Goal: Task Accomplishment & Management: Manage account settings

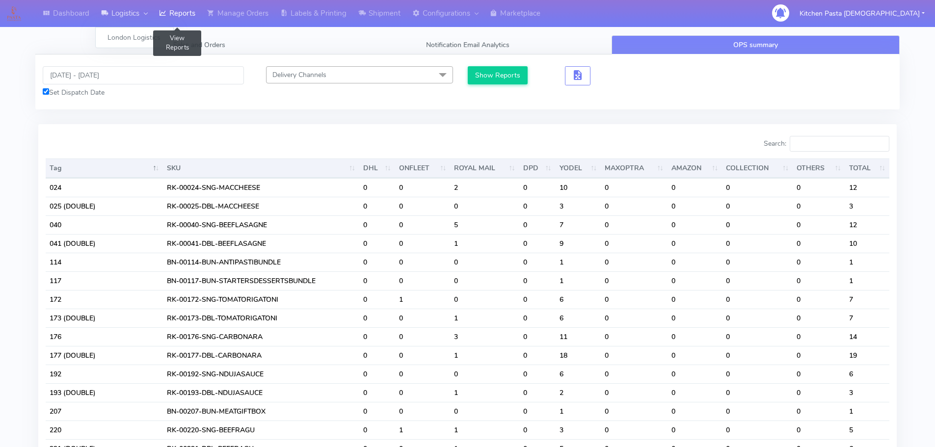
drag, startPoint x: 169, startPoint y: 7, endPoint x: 132, endPoint y: 0, distance: 38.4
click at [169, 7] on link "Reports" at bounding box center [177, 13] width 48 height 27
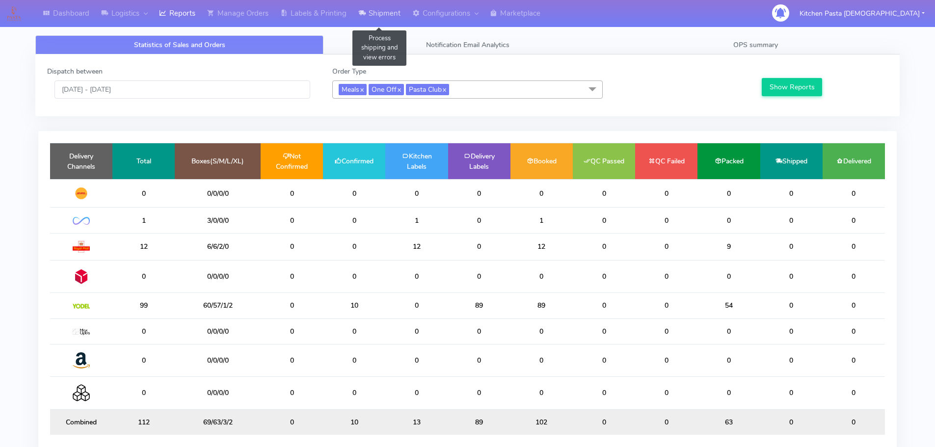
click at [381, 4] on link "Shipment" at bounding box center [379, 13] width 54 height 27
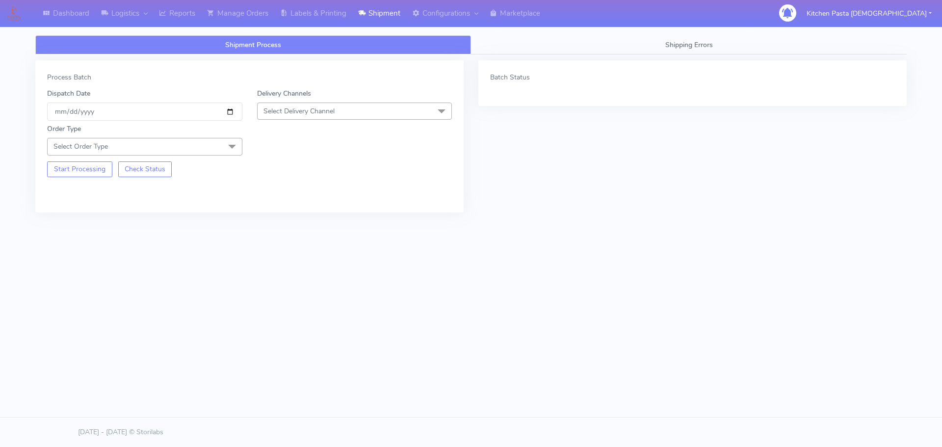
click at [343, 109] on span "Select Delivery Channel" at bounding box center [354, 111] width 195 height 17
click at [291, 216] on div "Yodel" at bounding box center [355, 221] width 185 height 10
click at [226, 148] on span at bounding box center [232, 147] width 20 height 19
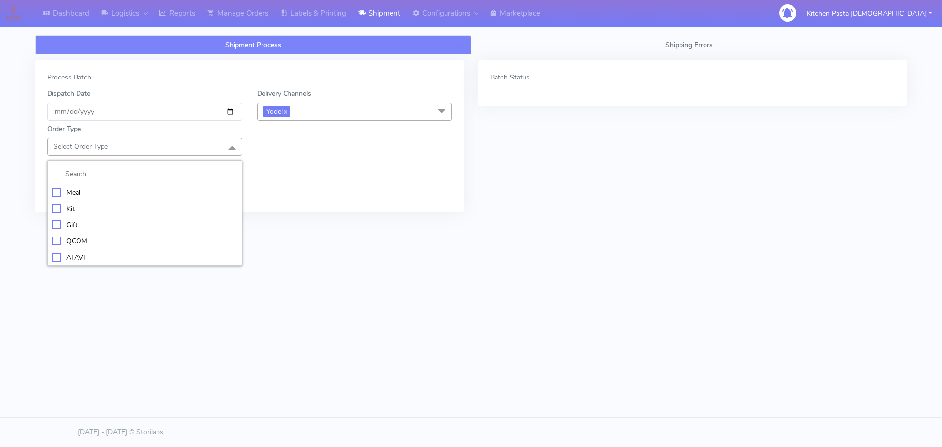
click at [114, 188] on div "Meal" at bounding box center [145, 193] width 185 height 10
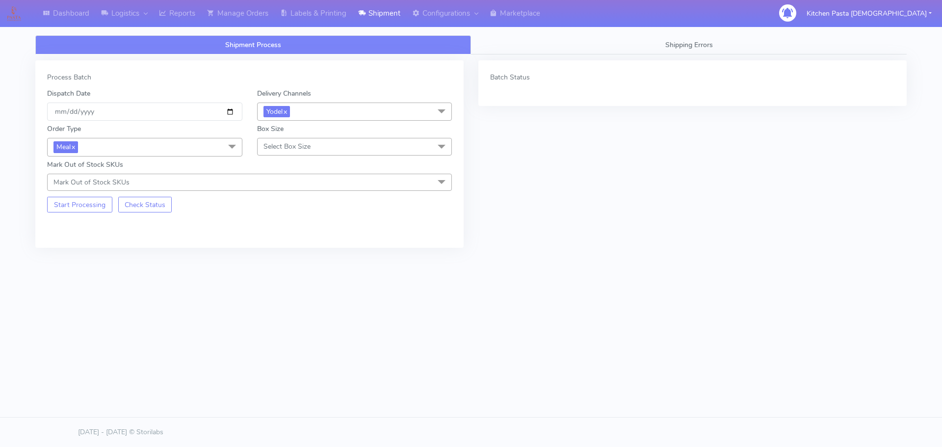
click at [296, 151] on span "Select Box Size" at bounding box center [287, 146] width 47 height 9
click at [282, 217] on li "Medium" at bounding box center [355, 225] width 194 height 16
click at [84, 203] on button "Start Processing" at bounding box center [79, 205] width 65 height 16
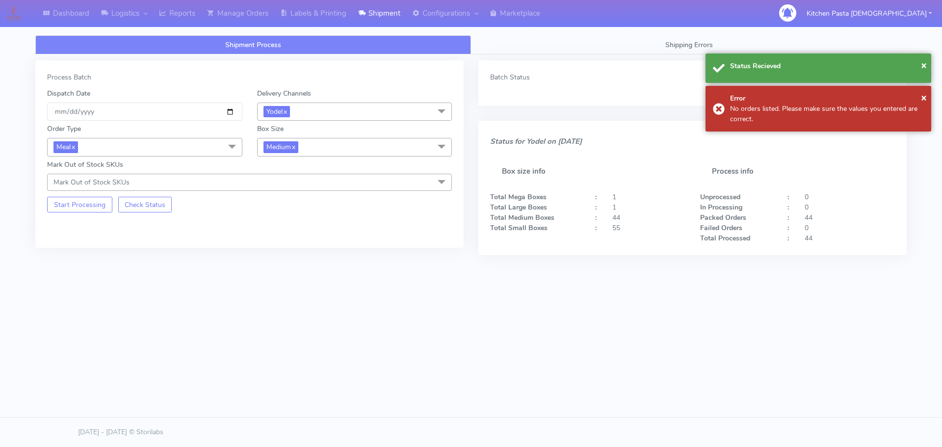
click at [330, 151] on span "Medium x" at bounding box center [354, 147] width 195 height 18
click at [280, 191] on div "Small" at bounding box center [355, 193] width 185 height 10
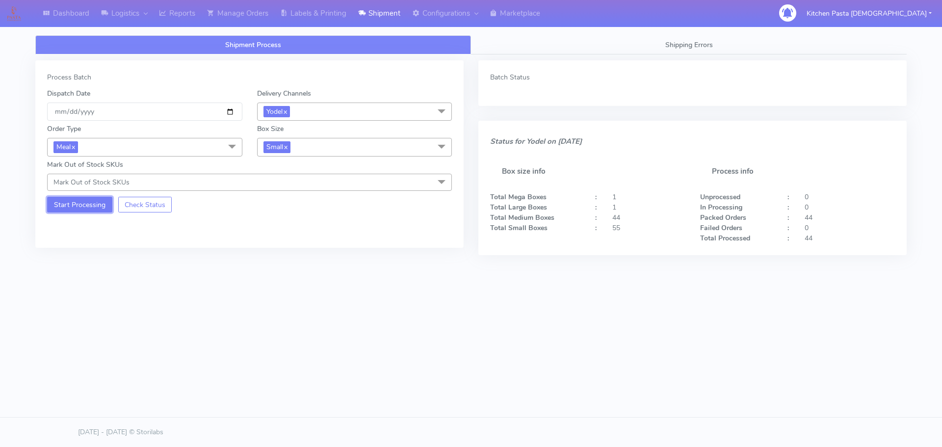
click at [81, 208] on button "Start Processing" at bounding box center [79, 205] width 65 height 16
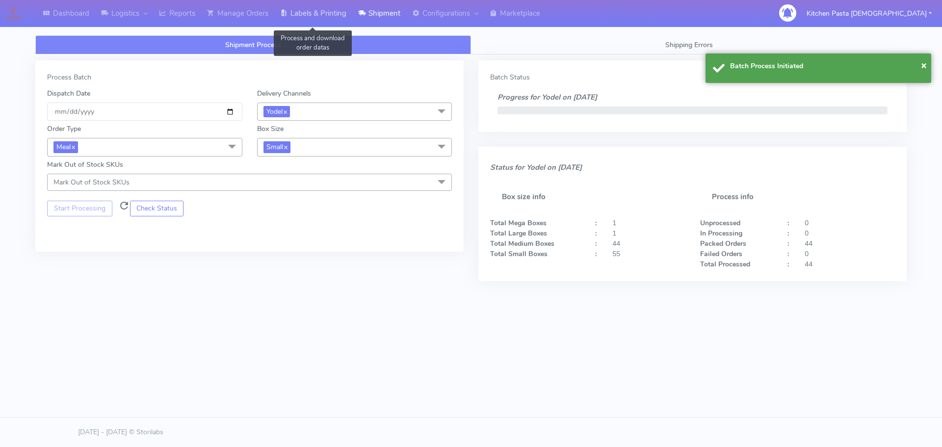
click at [304, 20] on link "Labels & Printing" at bounding box center [313, 13] width 78 height 27
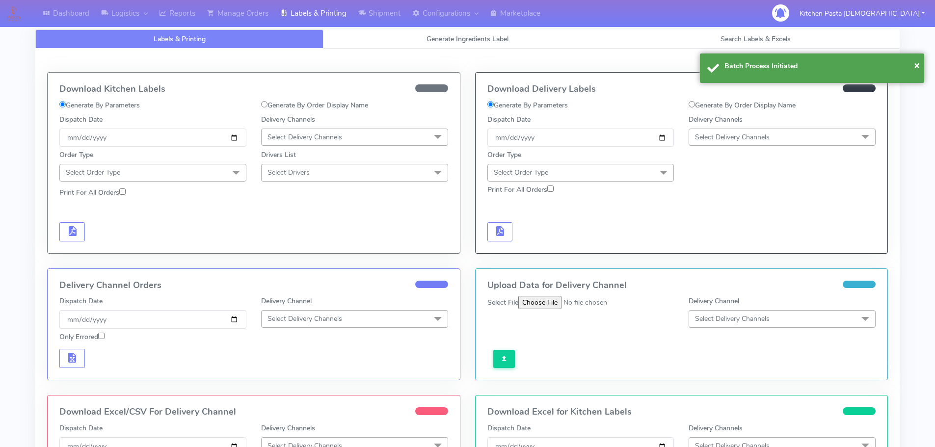
click at [710, 141] on span "Select Delivery Channels" at bounding box center [732, 137] width 75 height 9
click at [705, 242] on li "Yodel" at bounding box center [782, 248] width 186 height 16
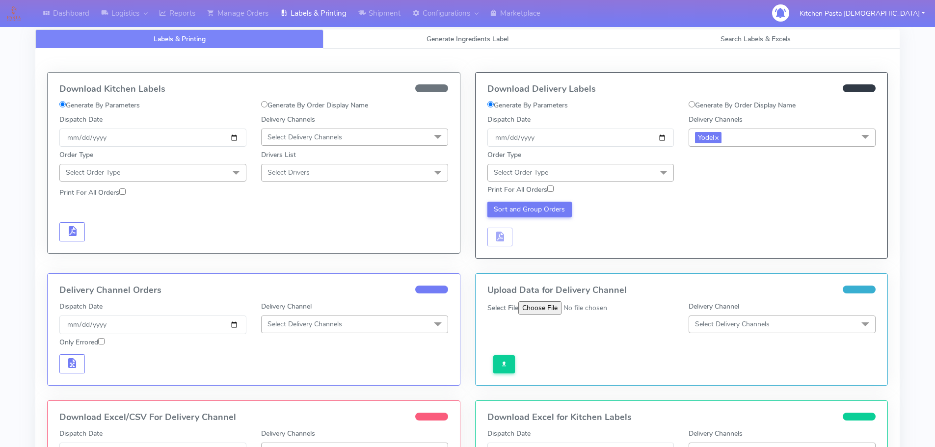
click at [639, 171] on span "Select Order Type" at bounding box center [580, 172] width 187 height 17
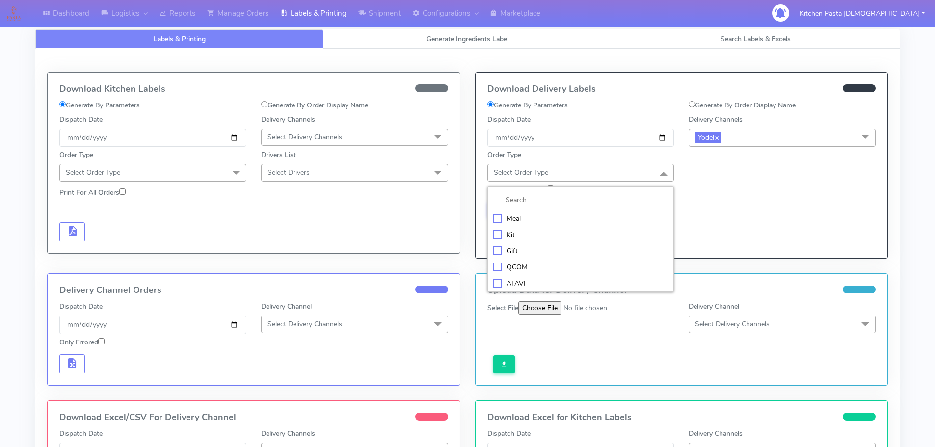
click at [605, 209] on li at bounding box center [581, 200] width 186 height 21
click at [624, 207] on li at bounding box center [581, 200] width 186 height 21
click at [540, 216] on div "Meal" at bounding box center [581, 219] width 176 height 10
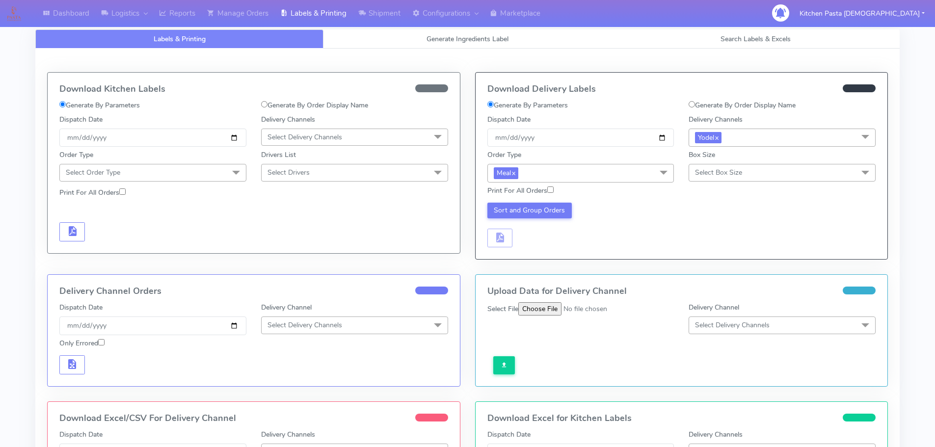
click at [724, 176] on span "Select Box Size" at bounding box center [718, 172] width 47 height 9
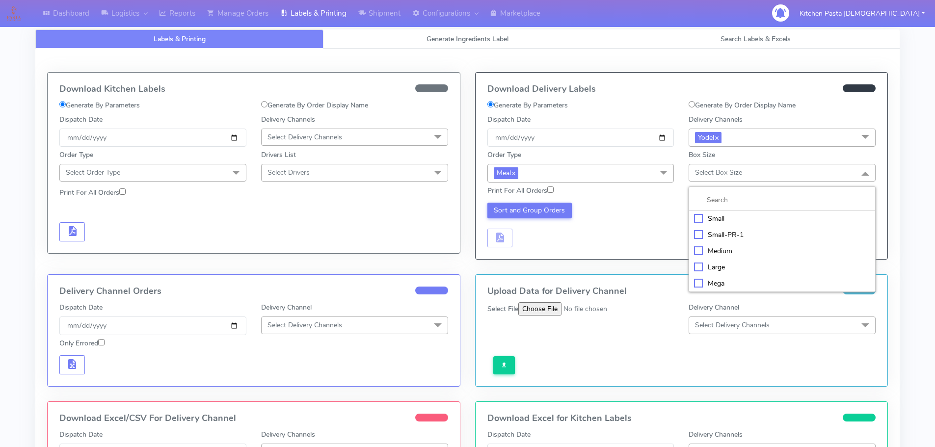
drag, startPoint x: 718, startPoint y: 219, endPoint x: 708, endPoint y: 220, distance: 9.4
click at [715, 219] on div "Small" at bounding box center [782, 219] width 176 height 10
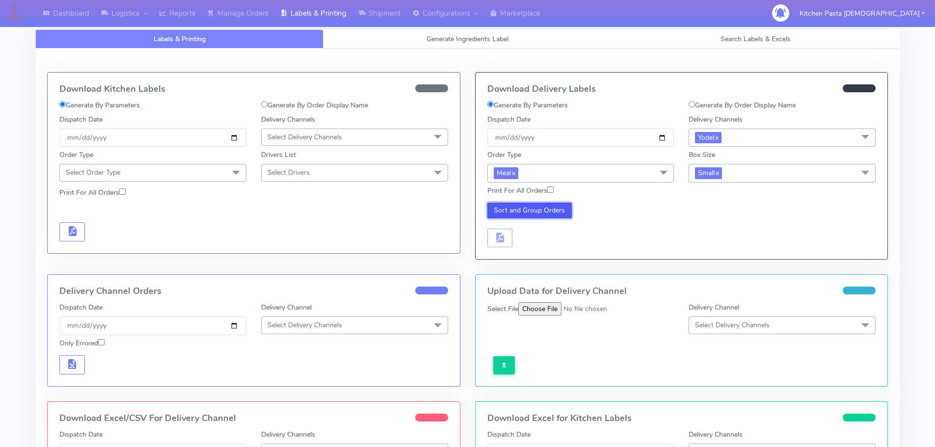
click at [546, 210] on button "Sort and Group Orders" at bounding box center [529, 211] width 85 height 16
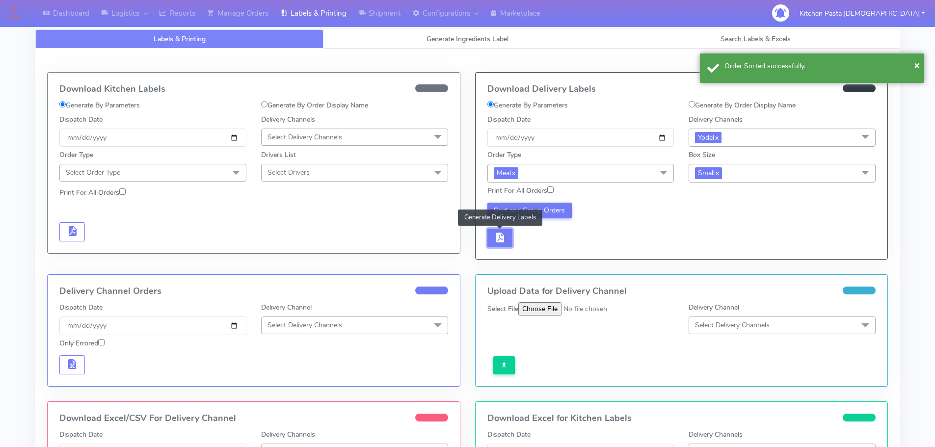
click at [504, 242] on span "button" at bounding box center [500, 239] width 12 height 9
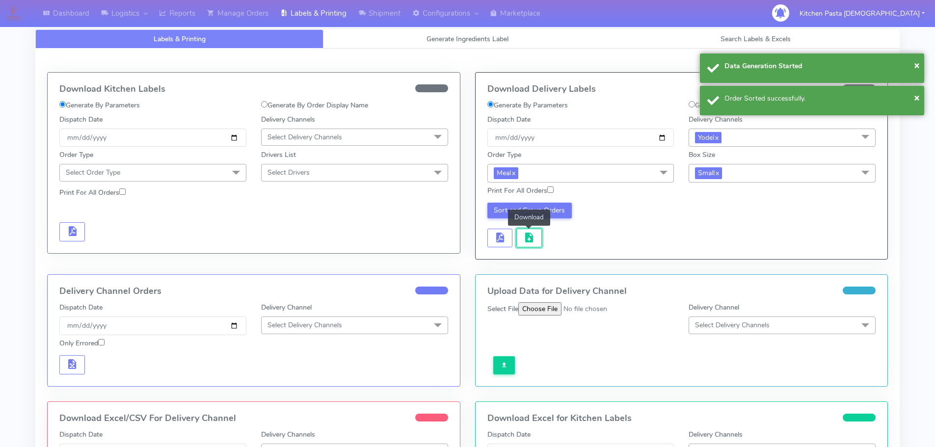
click at [537, 241] on button "button" at bounding box center [529, 238] width 26 height 19
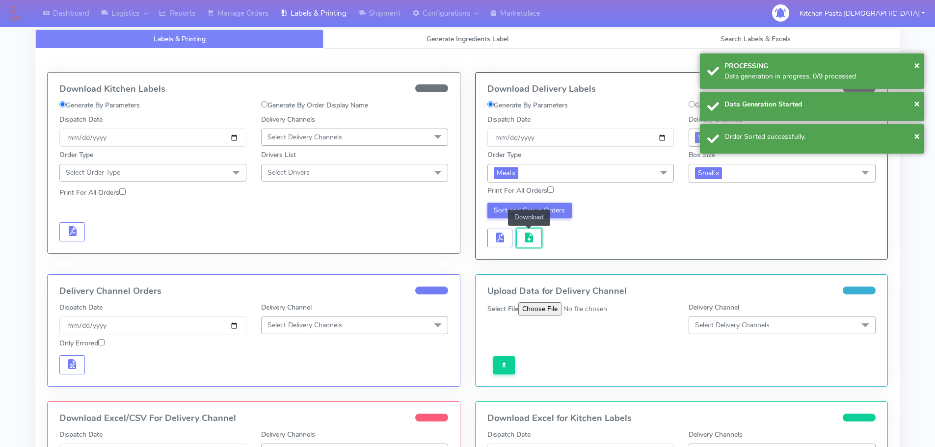
click at [537, 241] on button "button" at bounding box center [529, 238] width 26 height 19
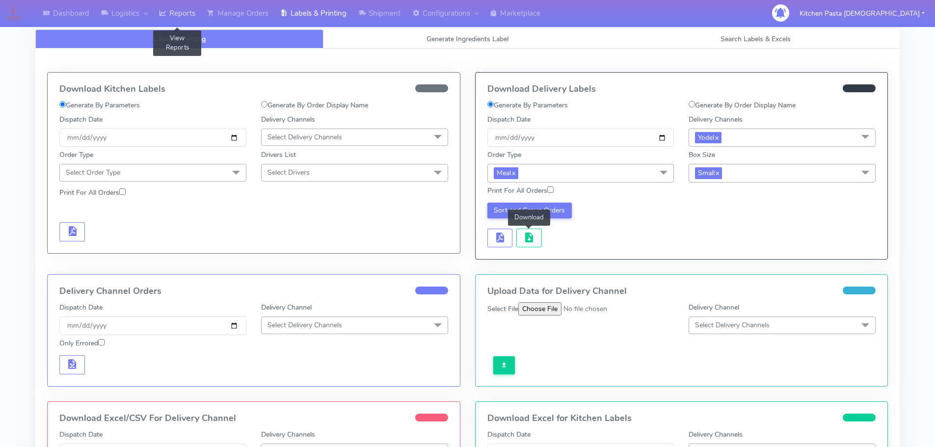
click at [194, 11] on link "Reports" at bounding box center [177, 13] width 48 height 27
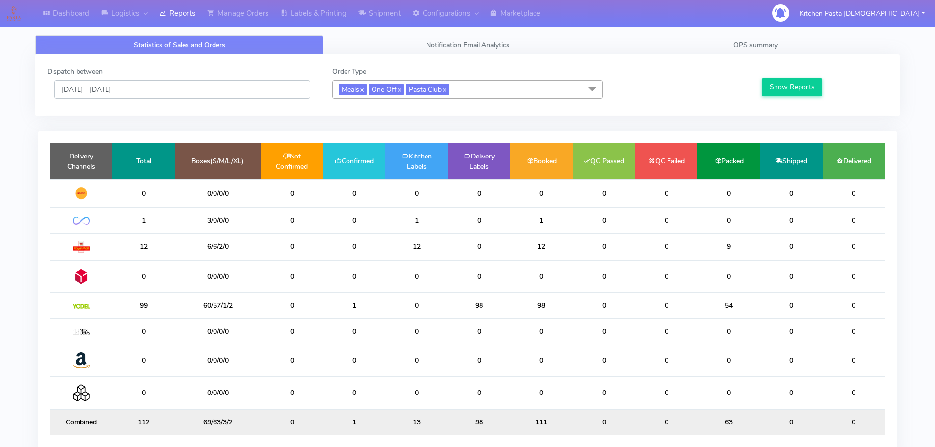
click at [219, 93] on input "[DATE] - [DATE]" at bounding box center [182, 90] width 256 height 18
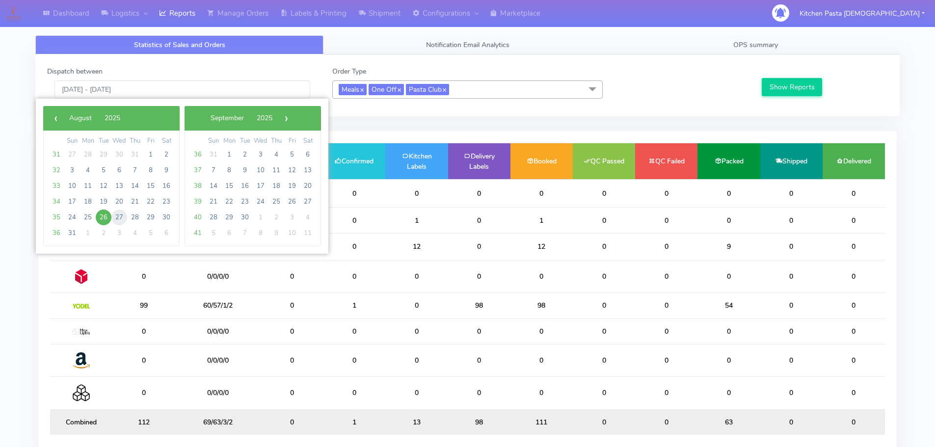
click at [115, 222] on span "27" at bounding box center [119, 218] width 16 height 16
type input "27/08/2025 - 27/08/2025"
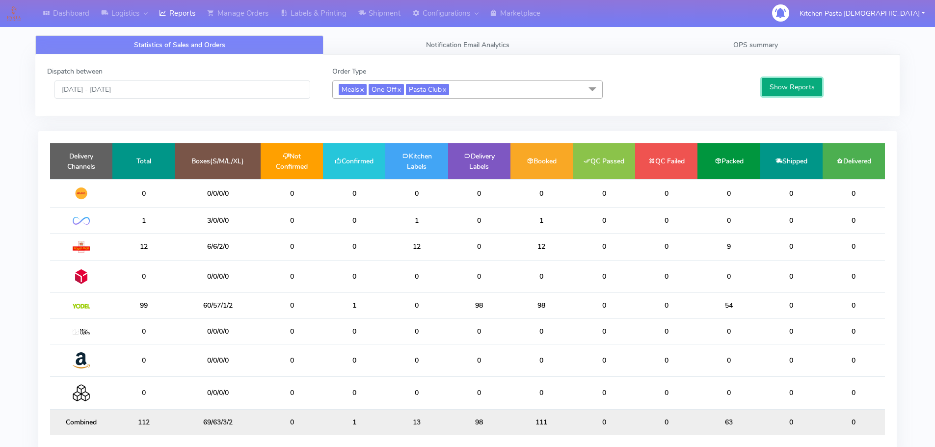
click at [793, 95] on button "Show Reports" at bounding box center [792, 87] width 60 height 18
click at [331, 11] on link "Labels & Printing" at bounding box center [313, 13] width 78 height 27
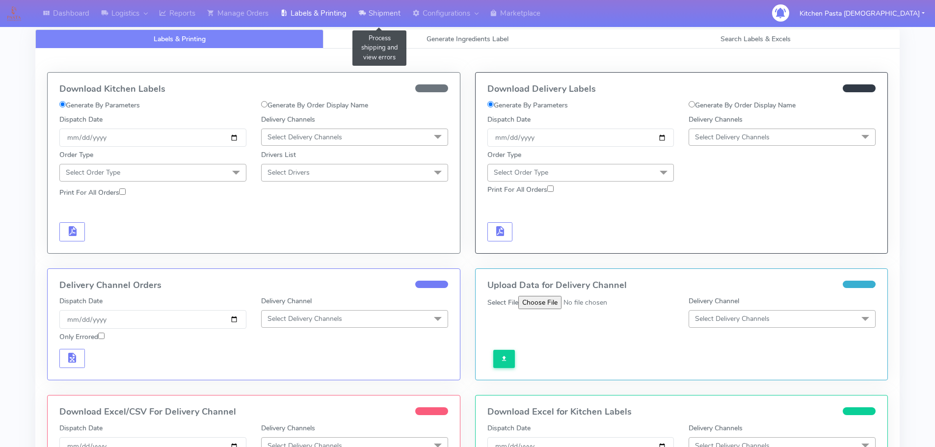
click at [364, 18] on icon at bounding box center [361, 13] width 7 height 10
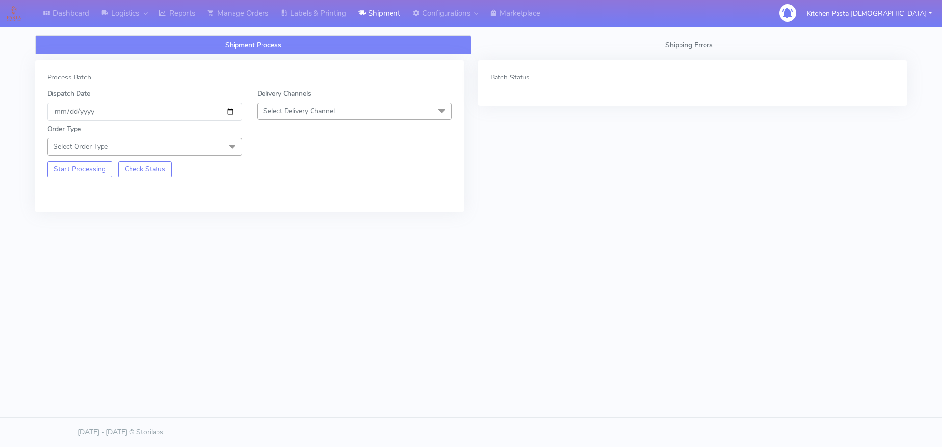
click at [343, 114] on span "Select Delivery Channel" at bounding box center [354, 111] width 195 height 17
click at [272, 219] on div "Yodel" at bounding box center [355, 221] width 185 height 10
click at [224, 147] on span at bounding box center [232, 147] width 20 height 19
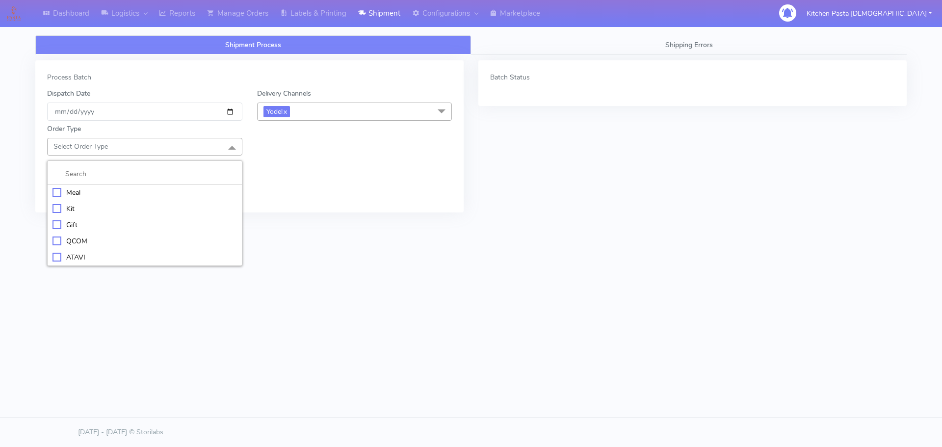
click at [59, 208] on div "Kit" at bounding box center [145, 209] width 185 height 10
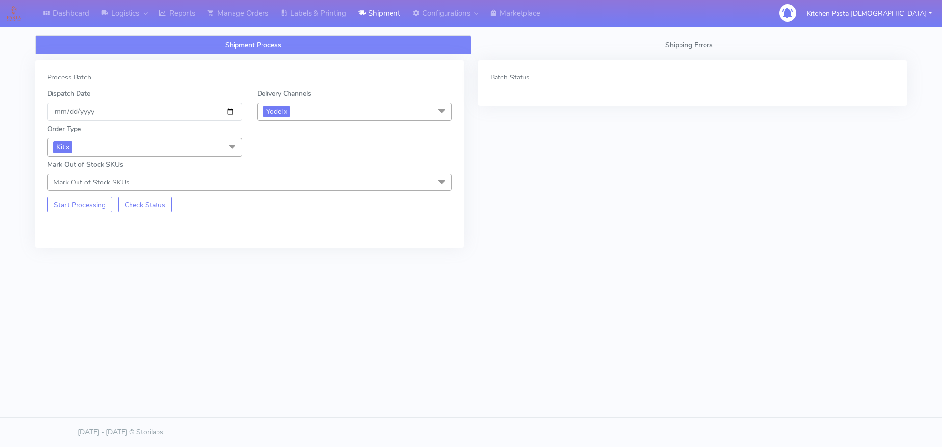
click at [81, 192] on div "Start Processing Check Status" at bounding box center [145, 202] width 210 height 22
click at [84, 209] on button "Start Processing" at bounding box center [79, 205] width 65 height 16
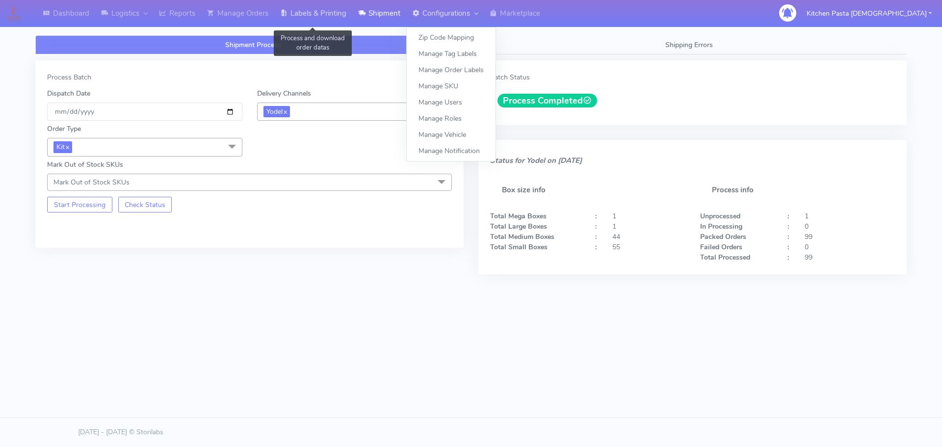
drag, startPoint x: 310, startPoint y: 14, endPoint x: 426, endPoint y: 17, distance: 115.4
click at [311, 14] on link "Labels & Printing" at bounding box center [313, 13] width 78 height 27
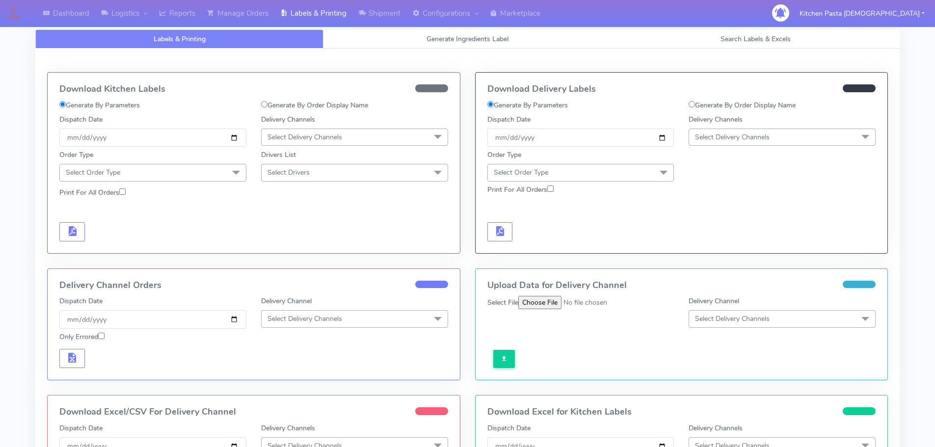
click at [746, 134] on span "Select Delivery Channels" at bounding box center [732, 137] width 75 height 9
click at [724, 245] on div "Yodel" at bounding box center [782, 247] width 176 height 10
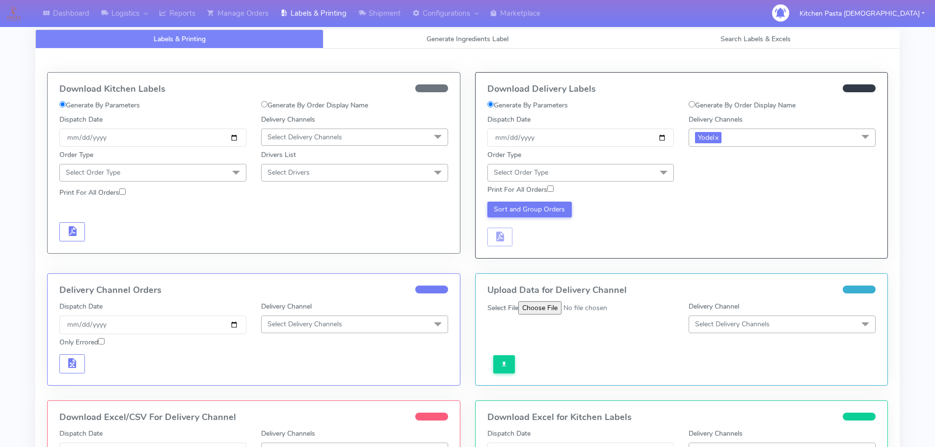
click at [658, 168] on span at bounding box center [664, 173] width 20 height 19
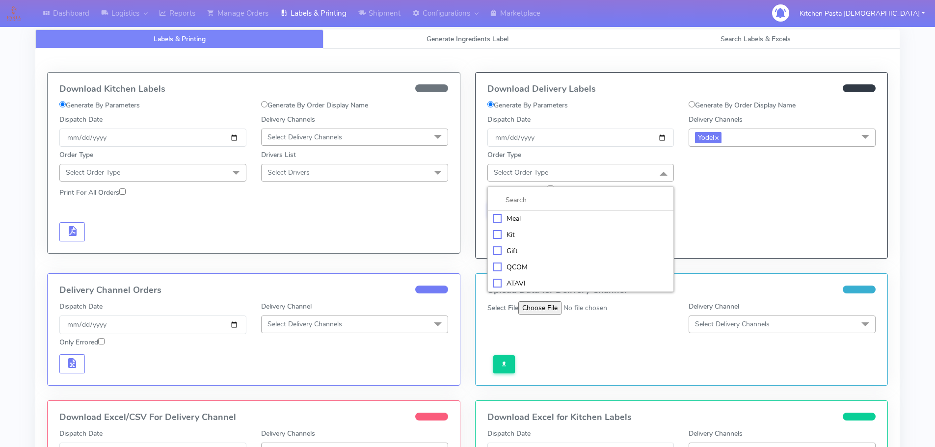
click at [497, 232] on div "Kit" at bounding box center [581, 235] width 176 height 10
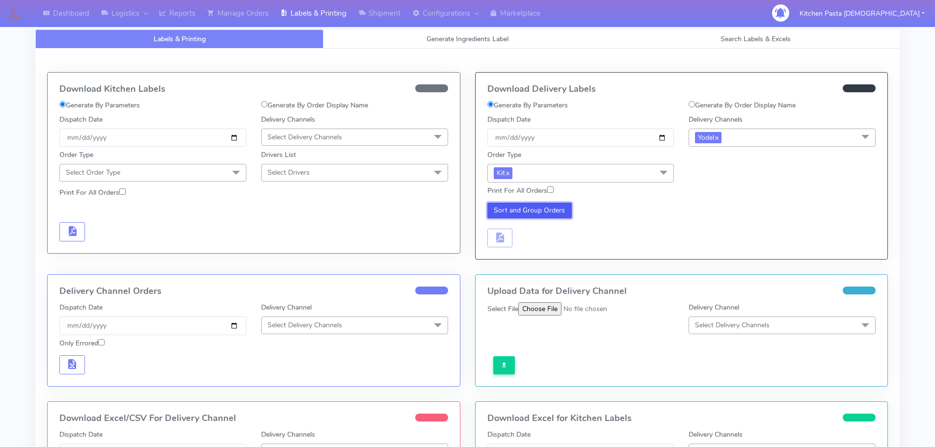
click at [523, 206] on button "Sort and Group Orders" at bounding box center [529, 211] width 85 height 16
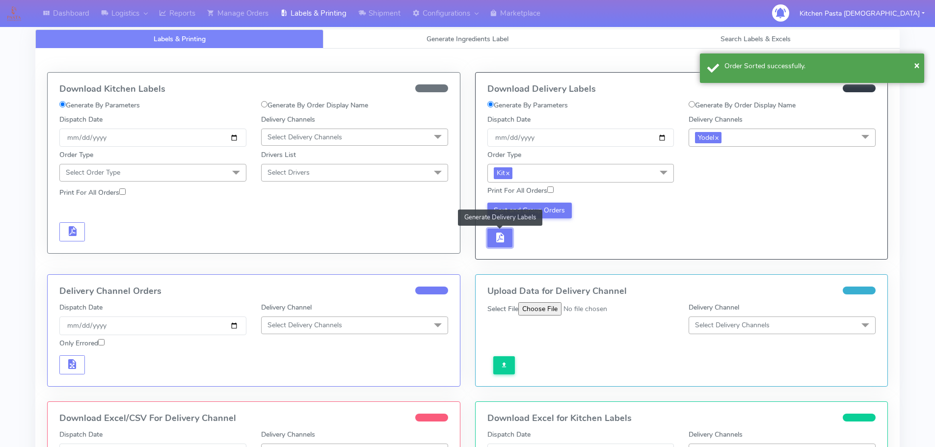
click at [505, 230] on button "button" at bounding box center [500, 238] width 26 height 19
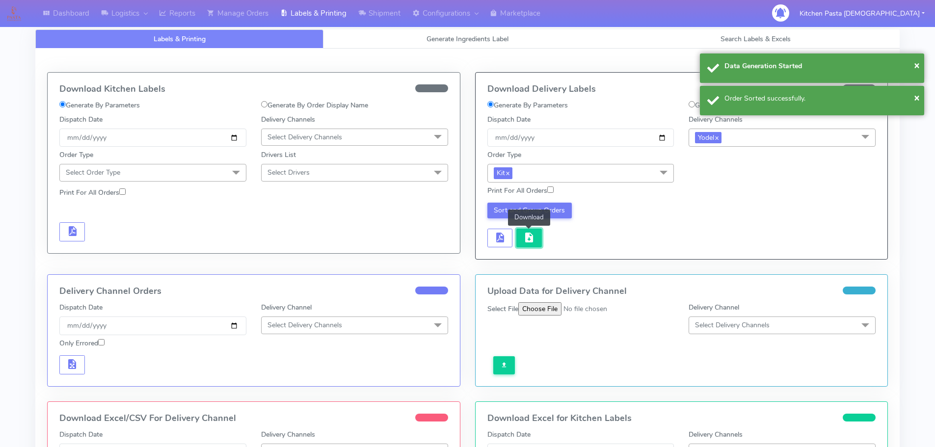
click at [517, 234] on button "button" at bounding box center [529, 238] width 26 height 19
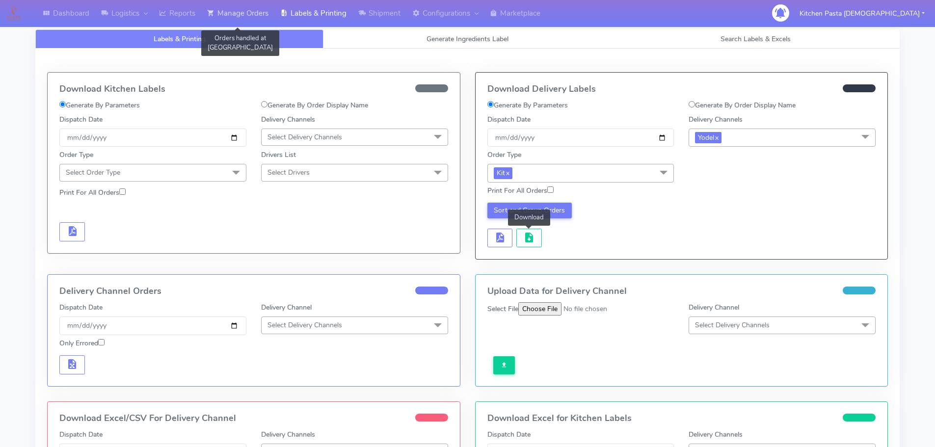
click at [256, 7] on link "Manage Orders" at bounding box center [237, 13] width 73 height 27
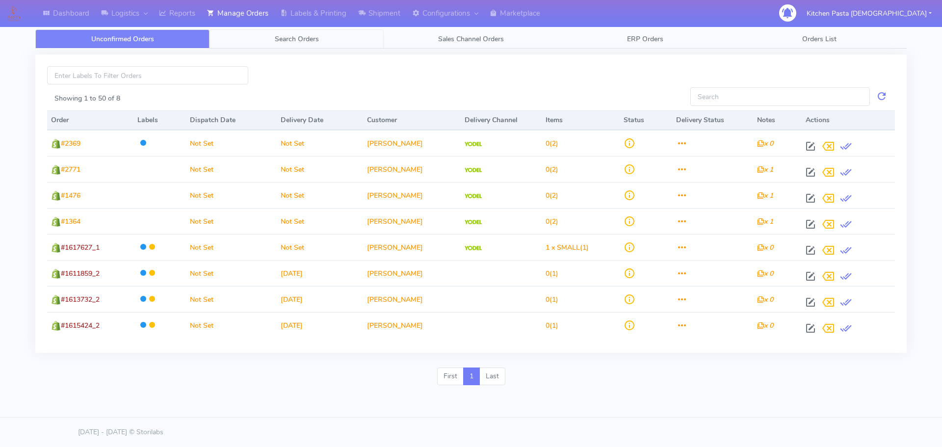
click at [266, 45] on link "Search Orders" at bounding box center [297, 38] width 174 height 19
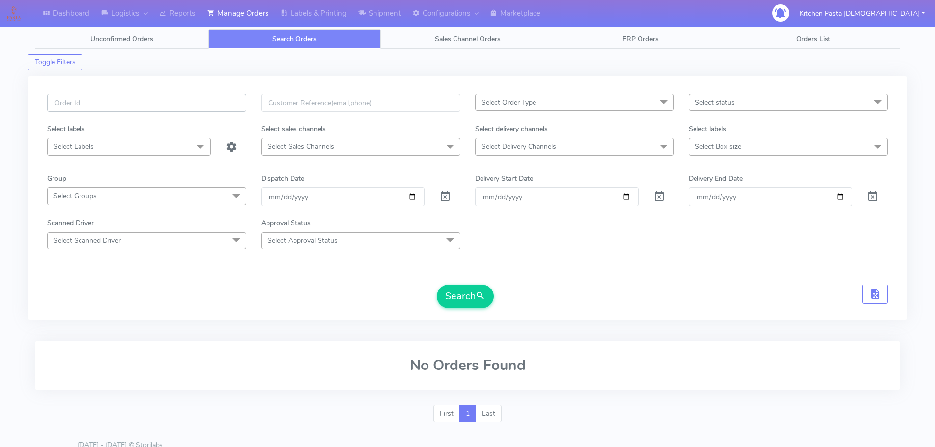
click at [166, 108] on input "text" at bounding box center [146, 103] width 199 height 18
type input "1617388"
click at [437, 285] on button "Search" at bounding box center [465, 297] width 57 height 24
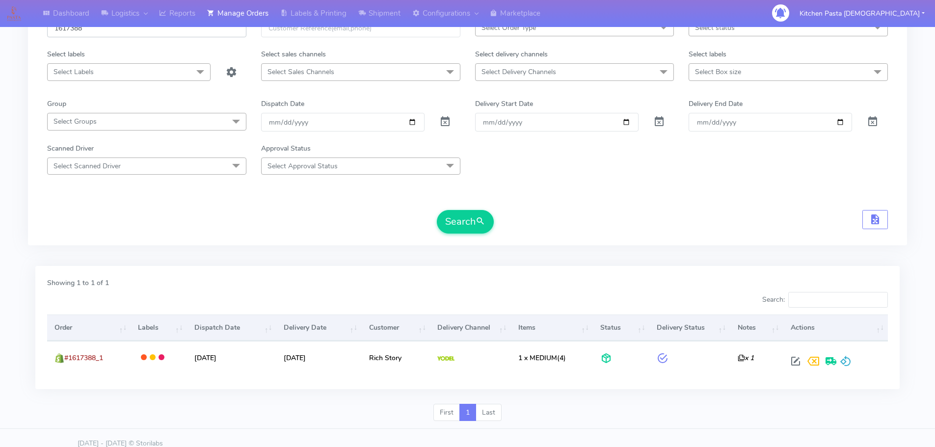
scroll to position [86, 0]
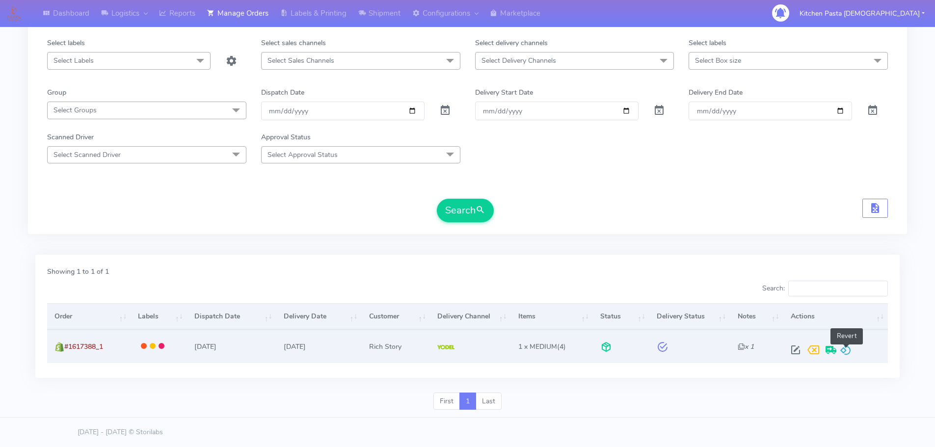
click at [849, 352] on span at bounding box center [846, 352] width 12 height 9
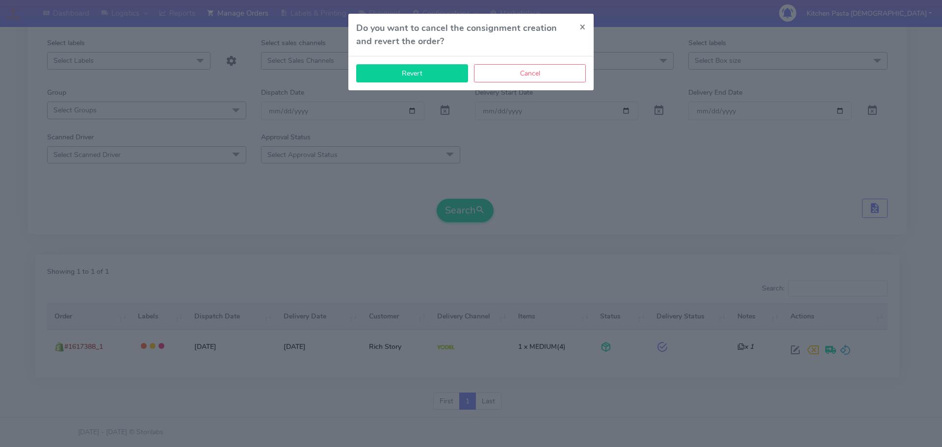
click at [404, 75] on button "Revert" at bounding box center [412, 73] width 112 height 18
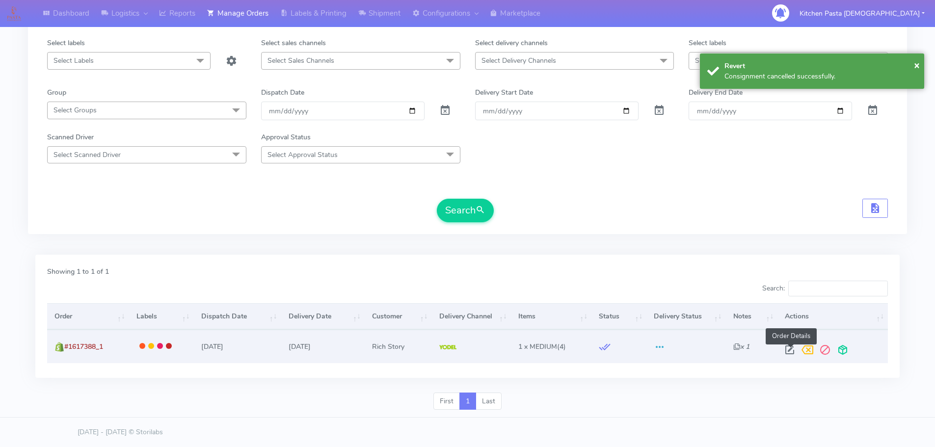
click at [791, 350] on span at bounding box center [790, 352] width 18 height 9
select select "5"
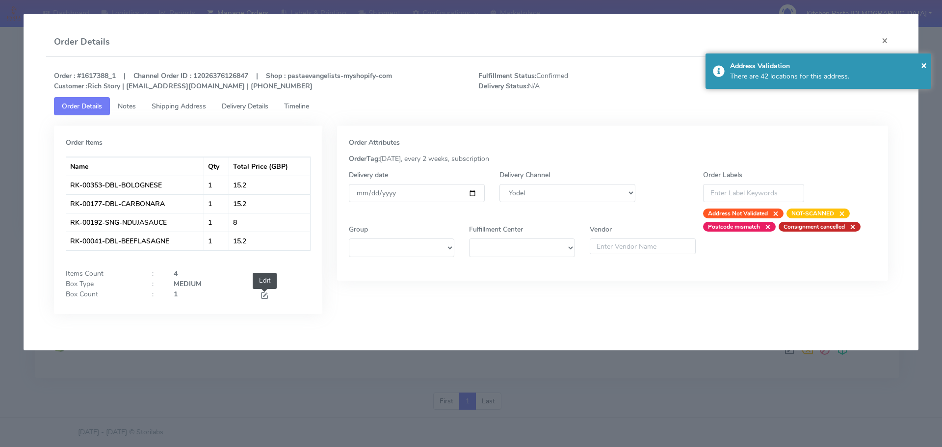
click at [264, 296] on span at bounding box center [264, 296] width 9 height 9
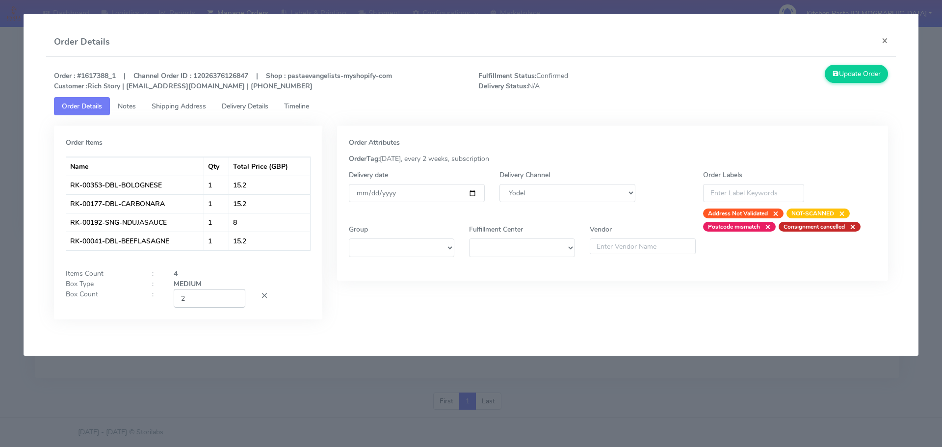
type input "2"
click at [237, 295] on input "2" at bounding box center [210, 298] width 72 height 18
click at [842, 77] on button "Update Order" at bounding box center [857, 74] width 64 height 18
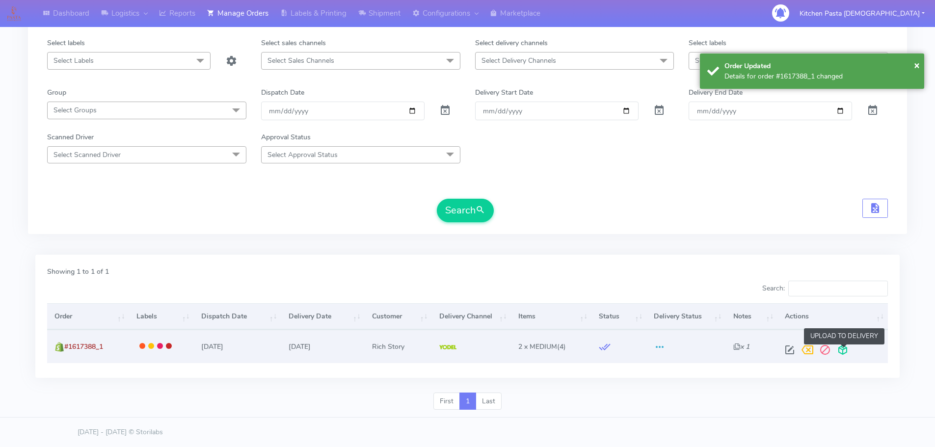
click at [849, 353] on span at bounding box center [843, 352] width 18 height 9
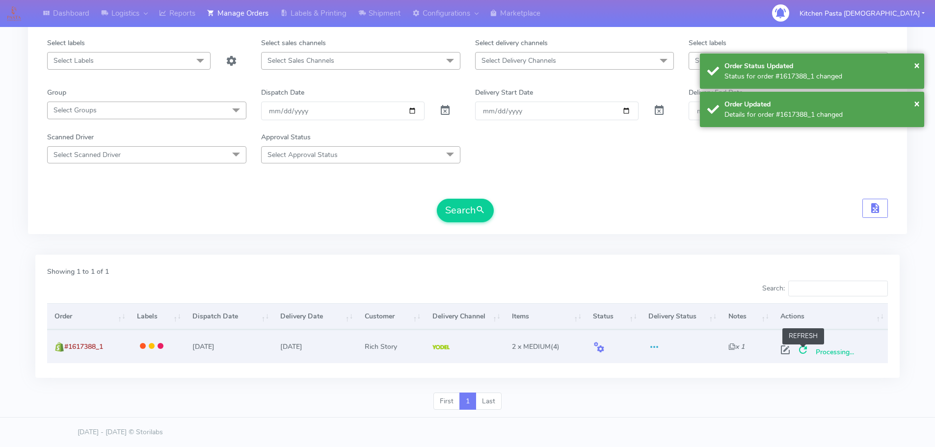
click at [804, 353] on span at bounding box center [803, 352] width 18 height 9
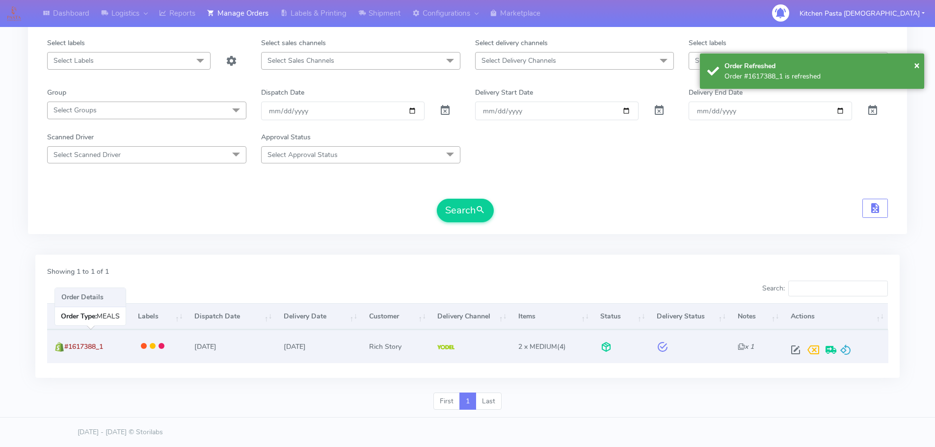
drag, startPoint x: 109, startPoint y: 346, endPoint x: 65, endPoint y: 348, distance: 44.7
click at [65, 348] on td "#1617388_1" at bounding box center [88, 346] width 83 height 33
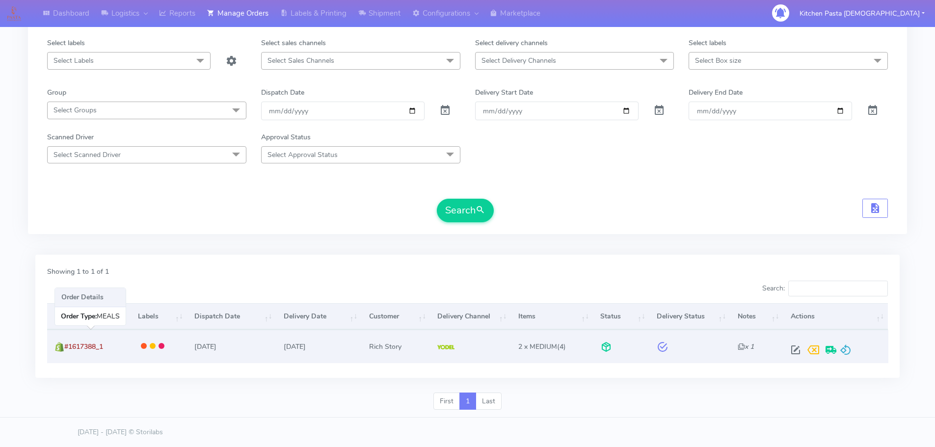
copy span "#1617388_1"
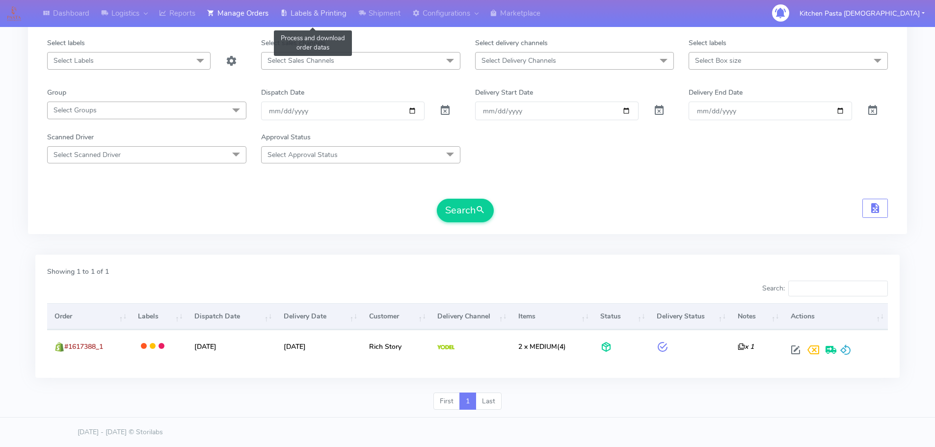
click at [315, 11] on link "Labels & Printing" at bounding box center [313, 13] width 78 height 27
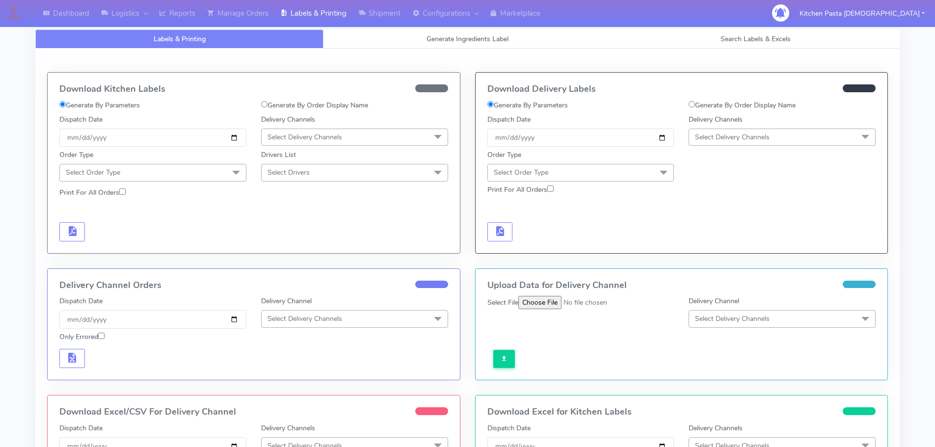
click at [703, 105] on label "Generate By Order Display Name" at bounding box center [742, 105] width 107 height 10
click at [695, 105] on input "Generate By Order Display Name" at bounding box center [692, 104] width 6 height 6
radio input "true"
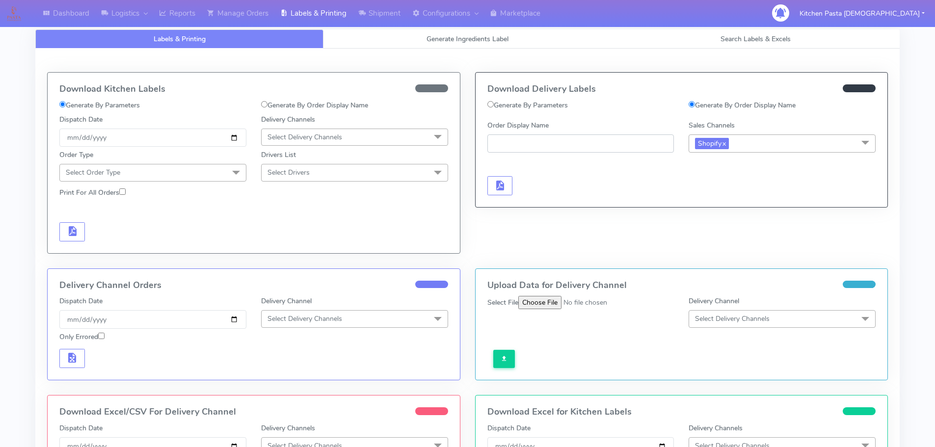
paste input "#1617388_1"
type input "#1617388_1"
click at [503, 195] on button "button" at bounding box center [500, 185] width 26 height 19
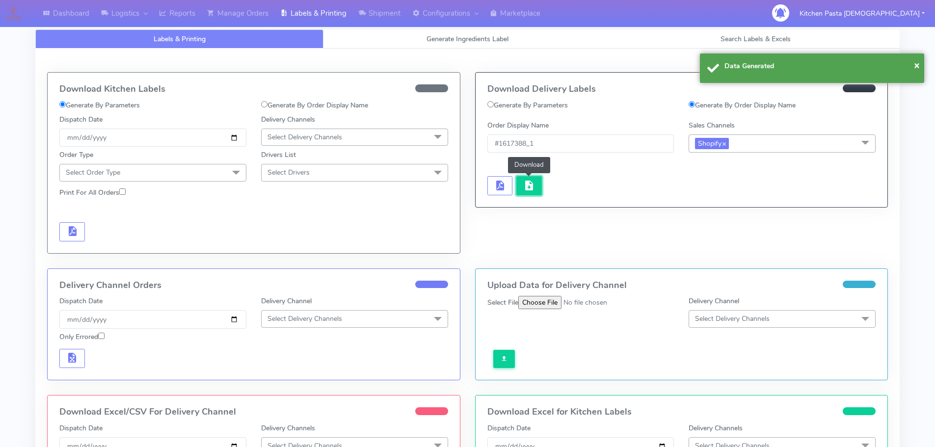
click at [522, 179] on button "button" at bounding box center [529, 185] width 26 height 19
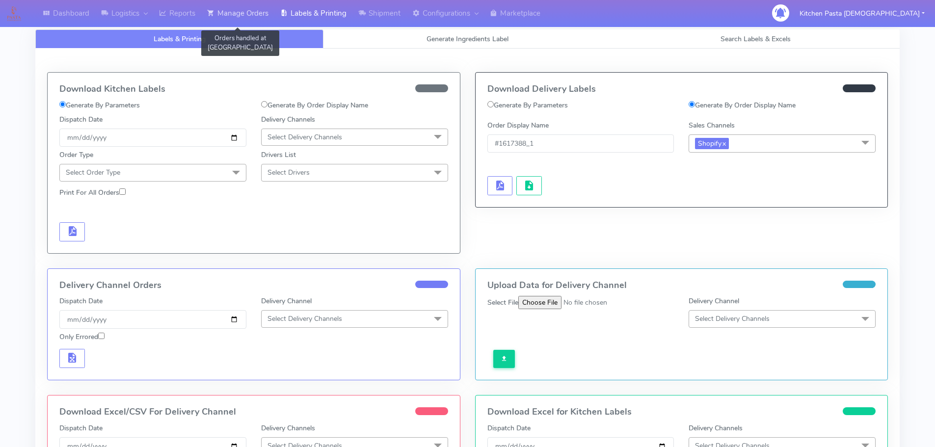
drag, startPoint x: 243, startPoint y: 16, endPoint x: 275, endPoint y: 22, distance: 32.5
click at [243, 16] on link "Manage Orders" at bounding box center [237, 13] width 73 height 27
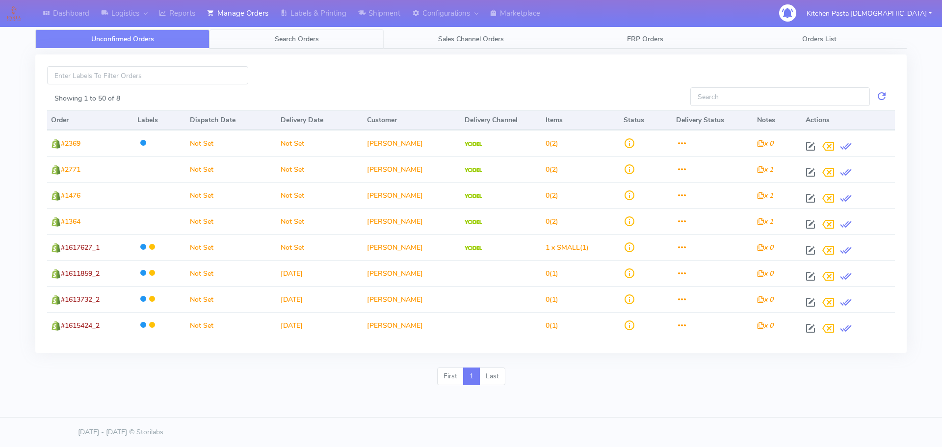
click at [324, 42] on link "Search Orders" at bounding box center [297, 38] width 174 height 19
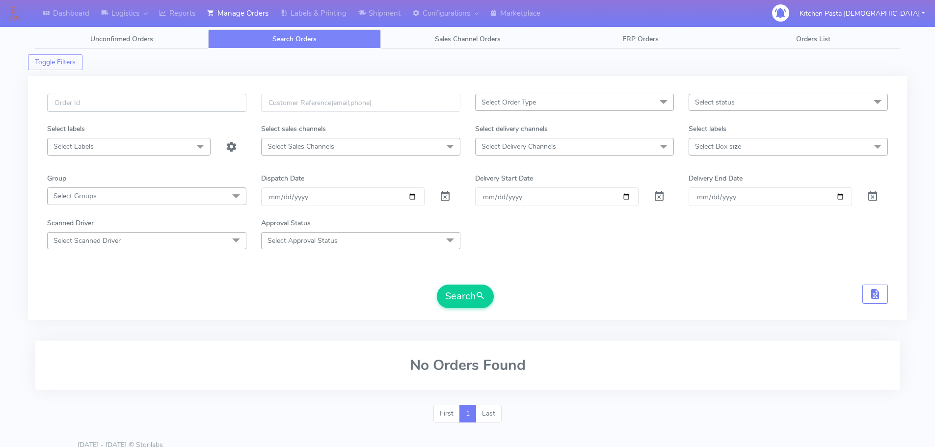
click at [225, 94] on input "text" at bounding box center [146, 103] width 199 height 18
type input "1617435"
click at [437, 285] on button "Search" at bounding box center [465, 297] width 57 height 24
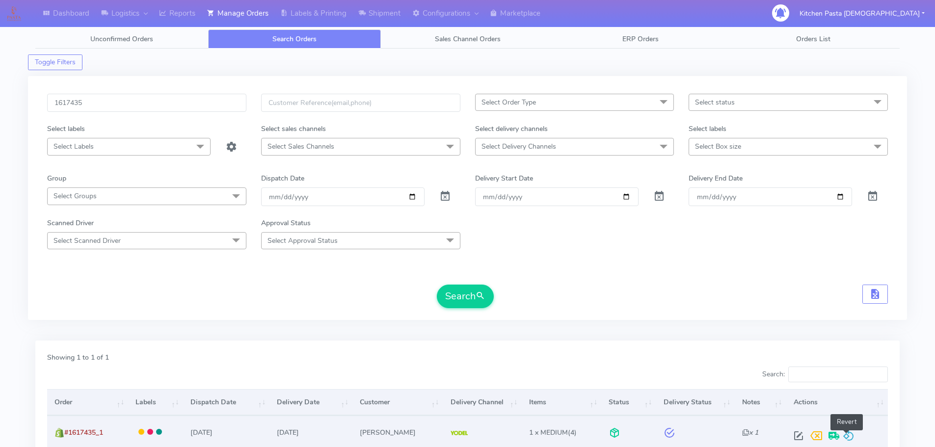
click at [851, 435] on span at bounding box center [849, 437] width 12 height 9
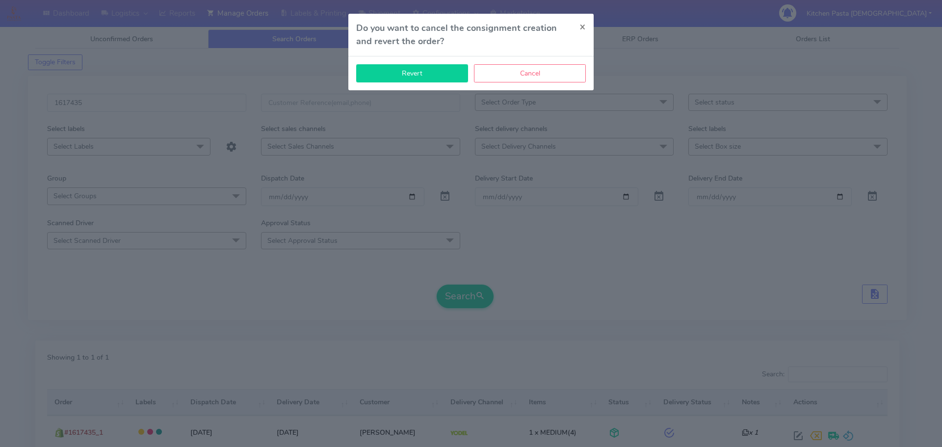
click at [413, 80] on button "Revert" at bounding box center [412, 73] width 112 height 18
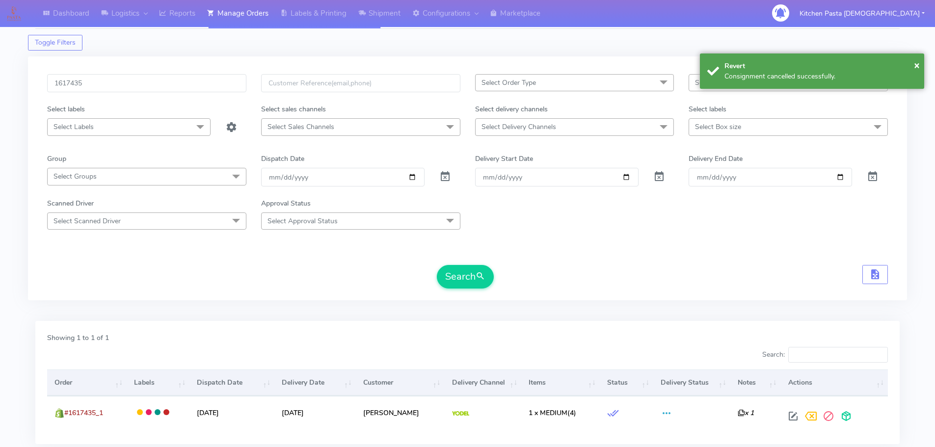
scroll to position [49, 0]
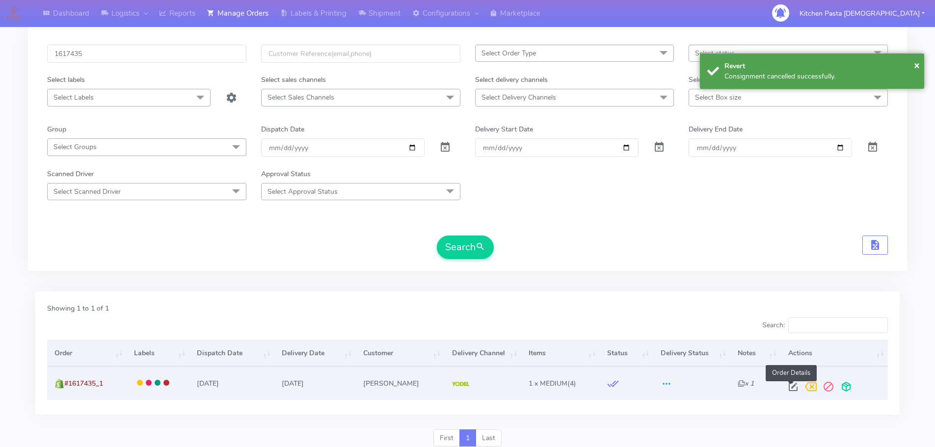
click at [789, 390] on span at bounding box center [793, 388] width 18 height 9
select select "5"
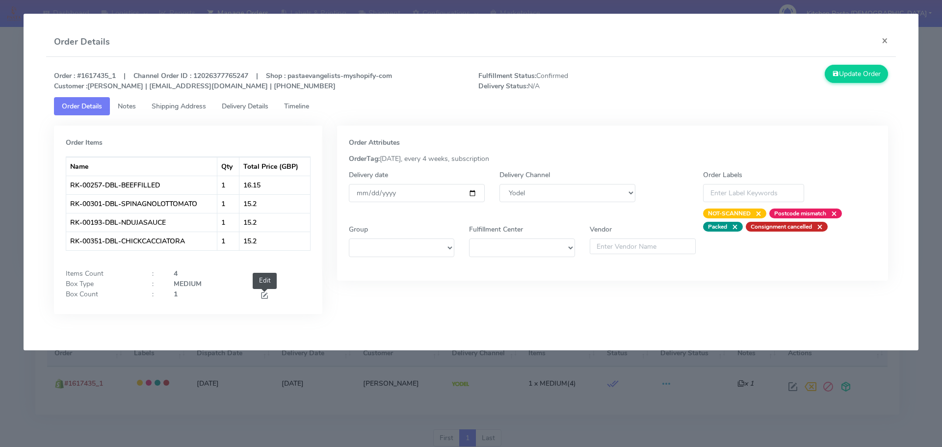
click at [266, 296] on span at bounding box center [264, 296] width 9 height 9
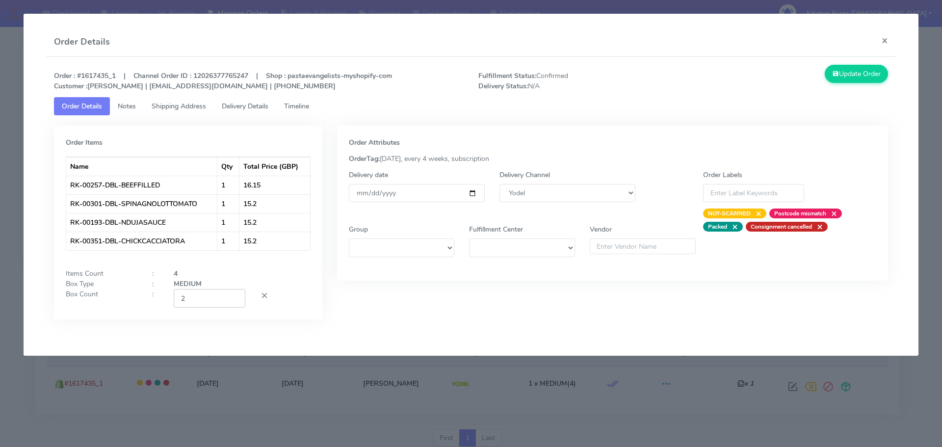
drag, startPoint x: 234, startPoint y: 296, endPoint x: 736, endPoint y: 133, distance: 527.5
type input "2"
click at [237, 296] on input "2" at bounding box center [210, 298] width 72 height 18
click at [870, 67] on button "Update Order" at bounding box center [857, 74] width 64 height 18
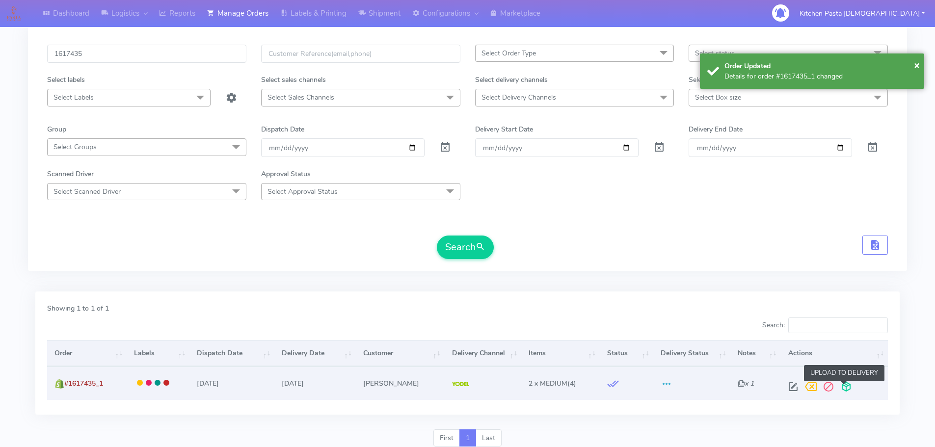
click at [843, 392] on span at bounding box center [846, 388] width 18 height 9
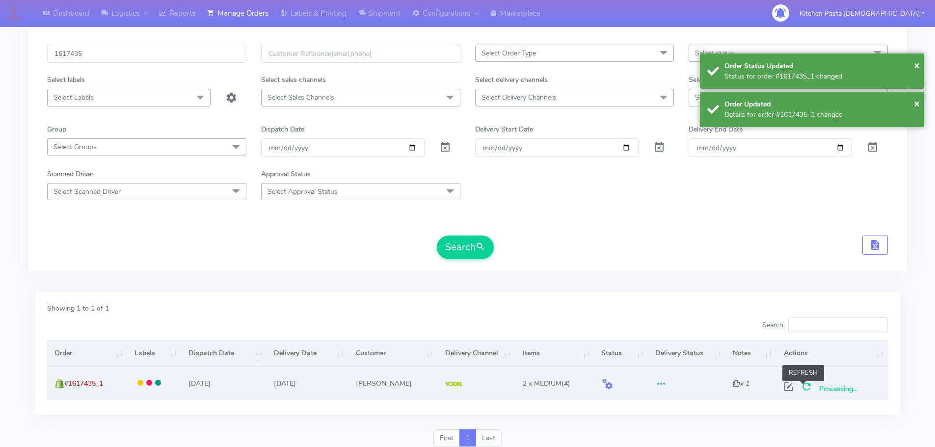
click at [802, 388] on span at bounding box center [807, 388] width 18 height 9
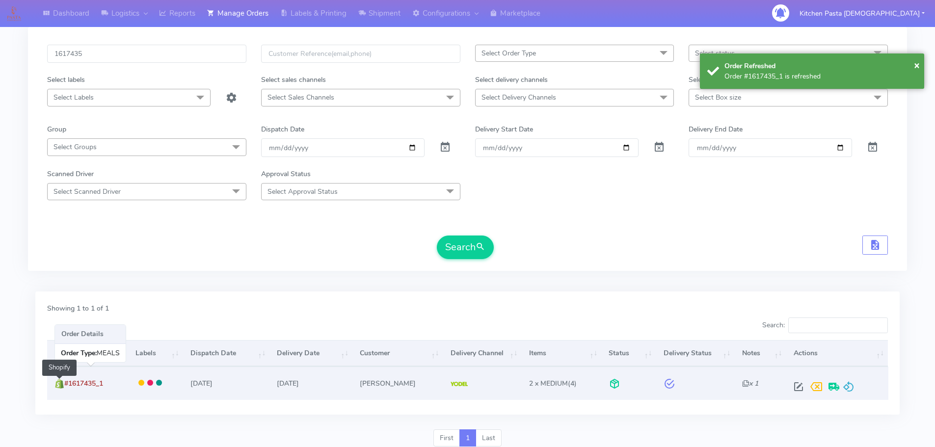
drag, startPoint x: 114, startPoint y: 385, endPoint x: 62, endPoint y: 386, distance: 52.0
click at [62, 386] on td "#1617435_1 Shopify" at bounding box center [87, 383] width 81 height 33
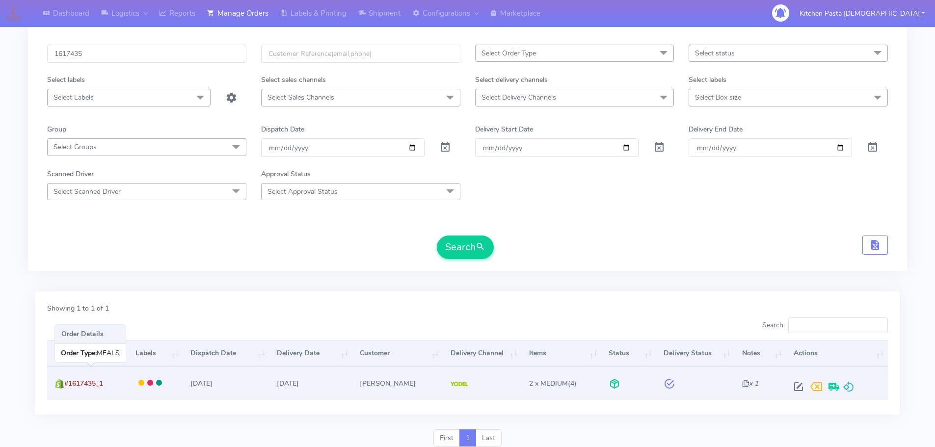
copy span "#1617435_1"
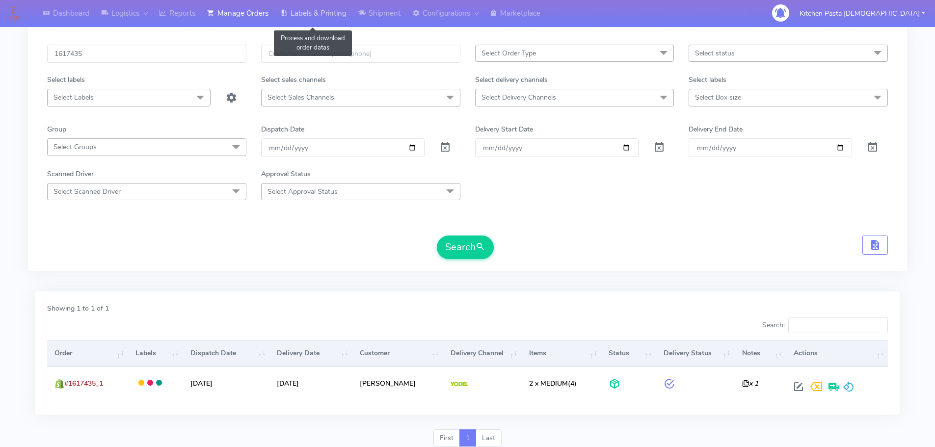
drag, startPoint x: 329, startPoint y: 11, endPoint x: 338, endPoint y: 18, distance: 11.6
click at [329, 11] on link "Labels & Printing" at bounding box center [313, 13] width 78 height 27
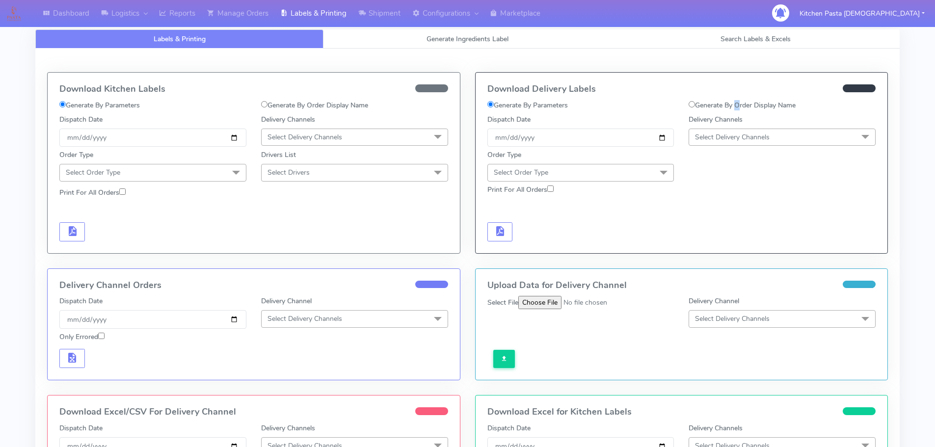
click at [737, 103] on label "Generate By Order Display Name" at bounding box center [742, 105] width 107 height 10
click at [705, 100] on label "Generate By Order Display Name" at bounding box center [742, 105] width 107 height 10
click at [695, 101] on input "Generate By Order Display Name" at bounding box center [692, 104] width 6 height 6
radio input "true"
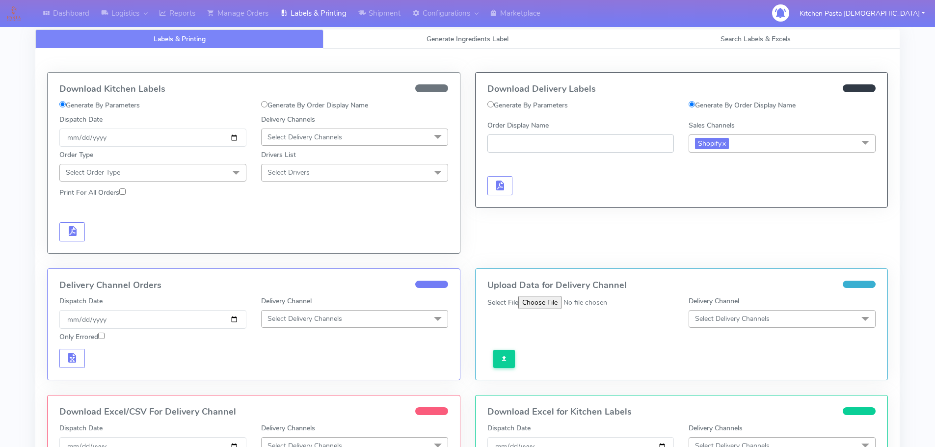
paste input "#1617435_1"
type input "#1617435_1"
click at [508, 185] on button "button" at bounding box center [500, 185] width 26 height 19
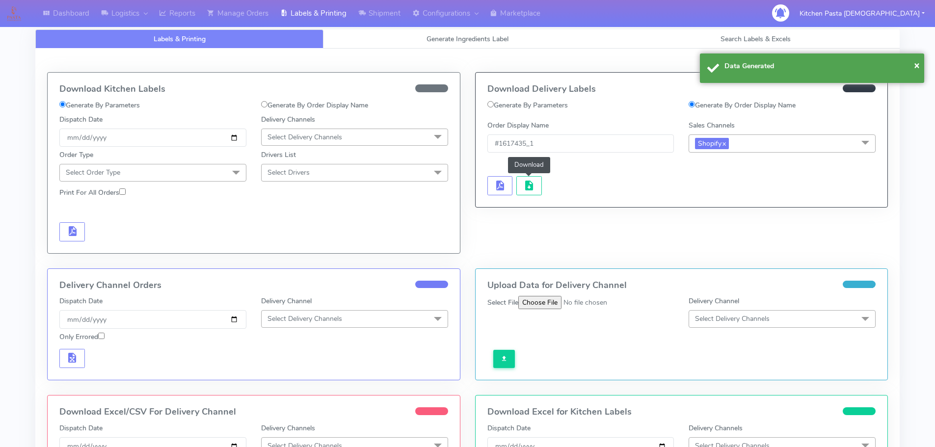
click at [531, 185] on span "button" at bounding box center [529, 187] width 12 height 9
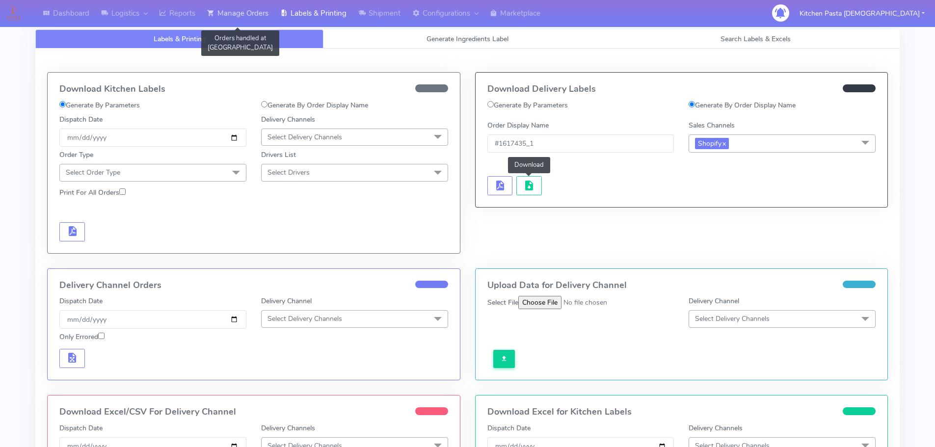
drag, startPoint x: 269, startPoint y: 13, endPoint x: 265, endPoint y: 24, distance: 11.0
click at [269, 13] on link "Manage Orders" at bounding box center [237, 13] width 73 height 27
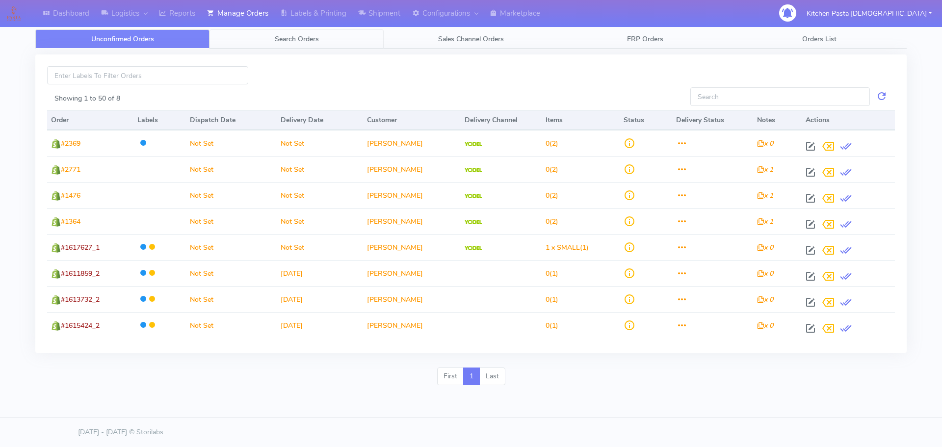
click at [275, 45] on link "Search Orders" at bounding box center [297, 38] width 174 height 19
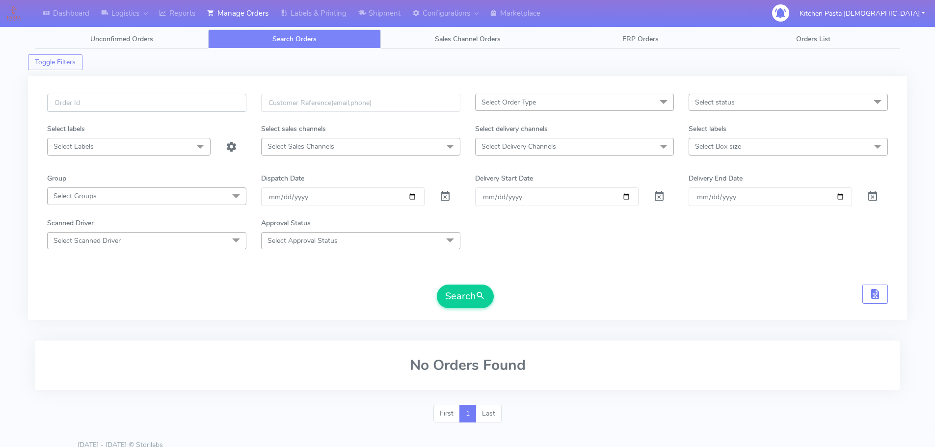
click at [217, 102] on input "text" at bounding box center [146, 103] width 199 height 18
type input "1617440"
click at [437, 285] on button "Search" at bounding box center [465, 297] width 57 height 24
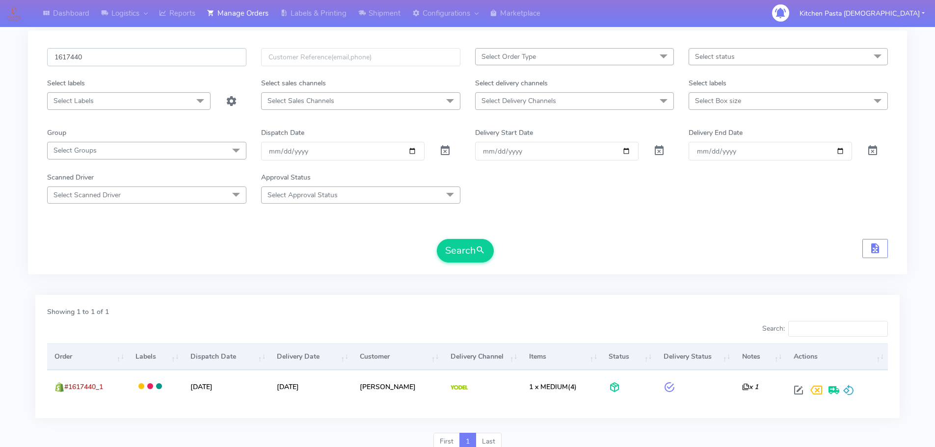
scroll to position [86, 0]
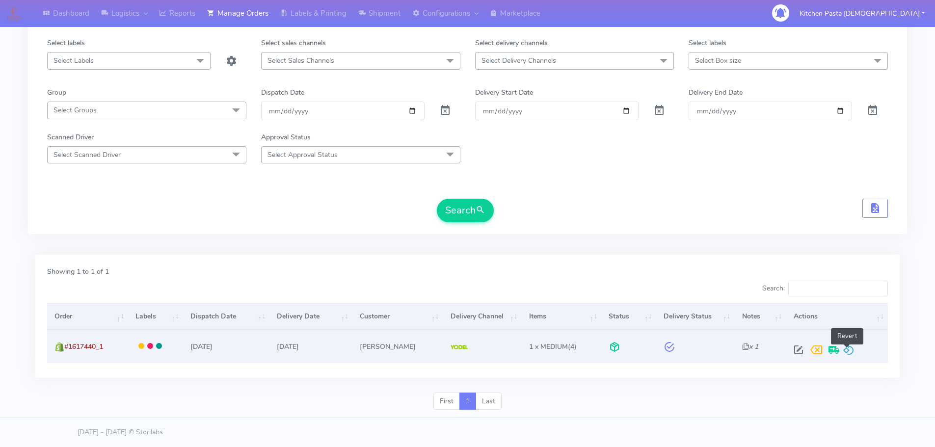
click at [846, 351] on span at bounding box center [849, 352] width 12 height 9
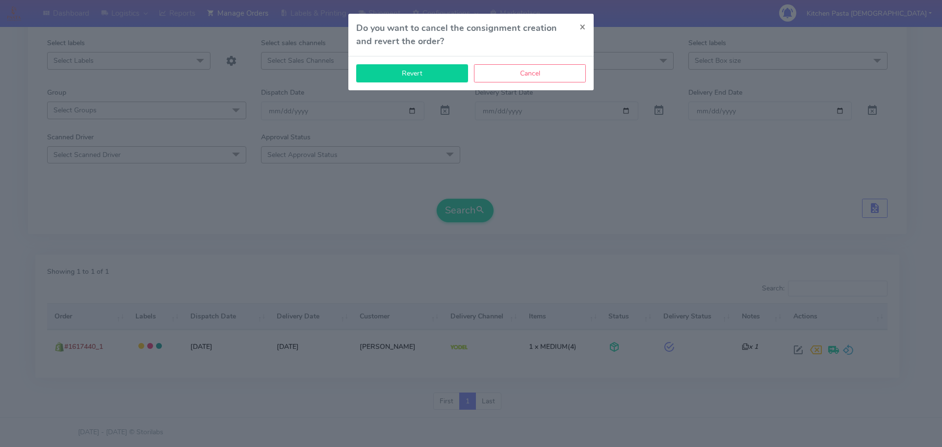
click at [425, 73] on button "Revert" at bounding box center [412, 73] width 112 height 18
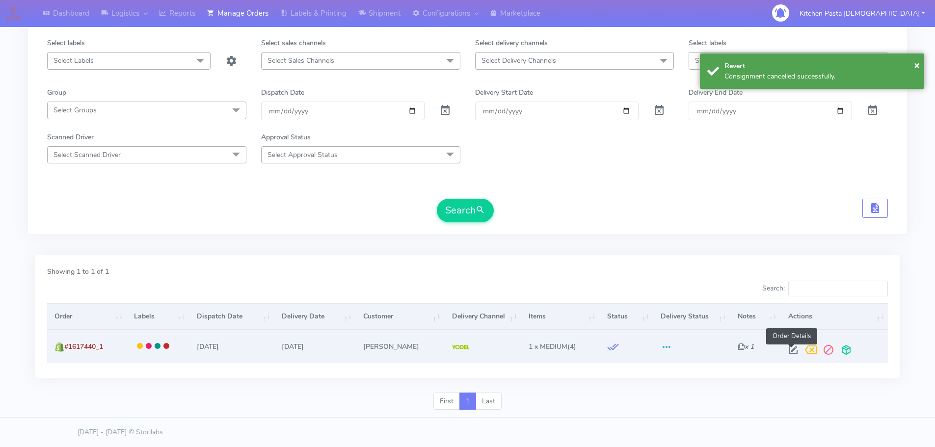
click at [796, 353] on span at bounding box center [793, 352] width 18 height 9
select select "5"
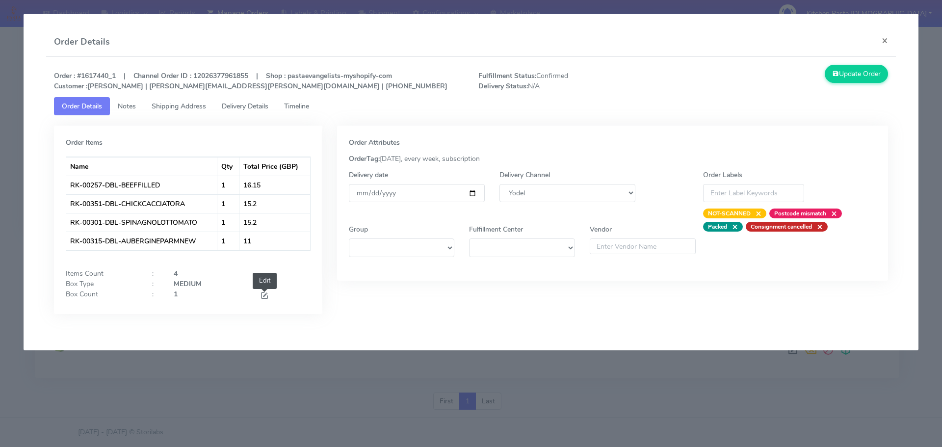
click at [266, 292] on span at bounding box center [264, 296] width 9 height 9
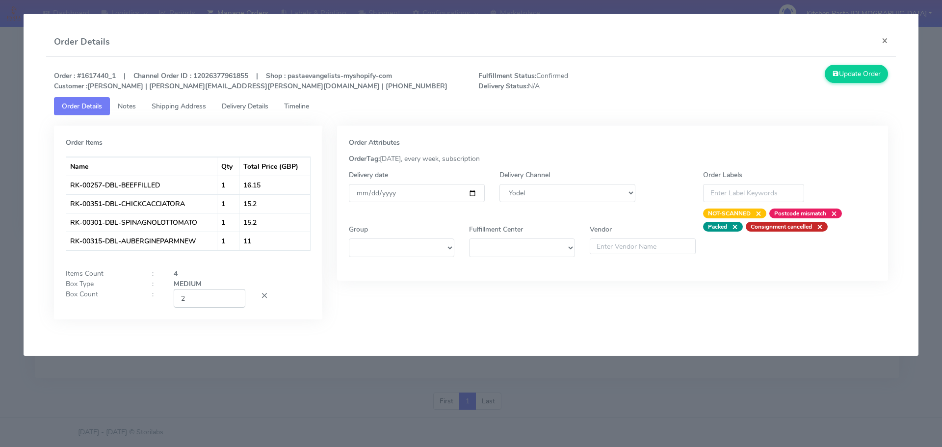
type input "2"
click at [234, 296] on input "2" at bounding box center [210, 298] width 72 height 18
click at [844, 77] on button "Update Order" at bounding box center [857, 74] width 64 height 18
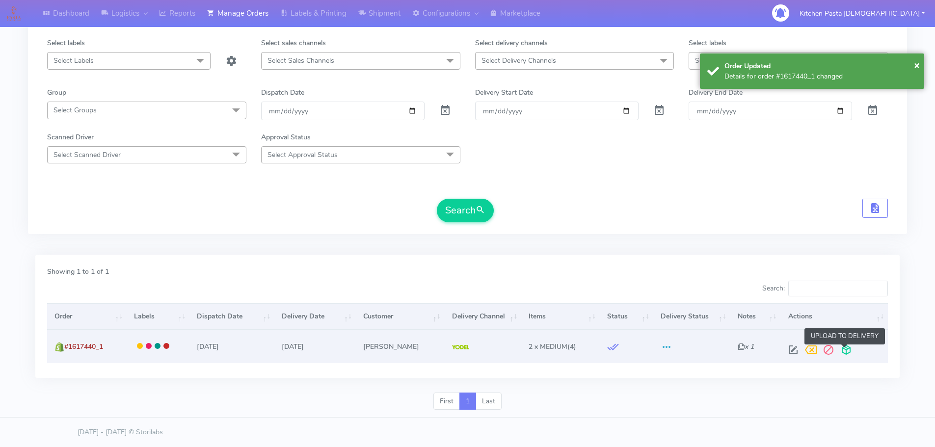
click at [848, 355] on span at bounding box center [846, 352] width 18 height 9
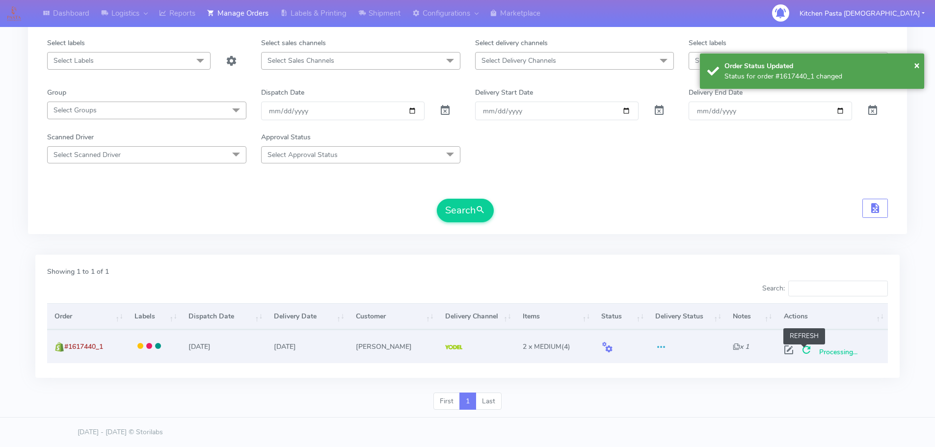
click at [807, 348] on span at bounding box center [807, 352] width 18 height 9
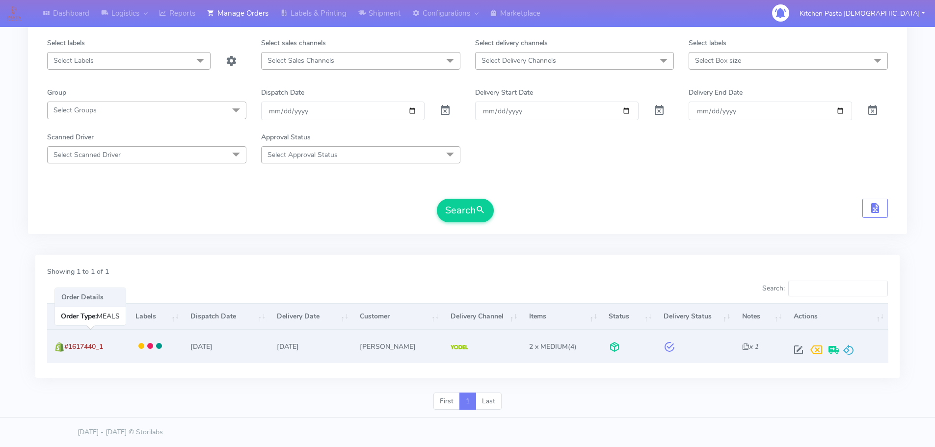
drag, startPoint x: 81, startPoint y: 344, endPoint x: 67, endPoint y: 348, distance: 14.2
click at [67, 348] on td "#1617440_1" at bounding box center [87, 346] width 81 height 33
copy span "#1617440_1"
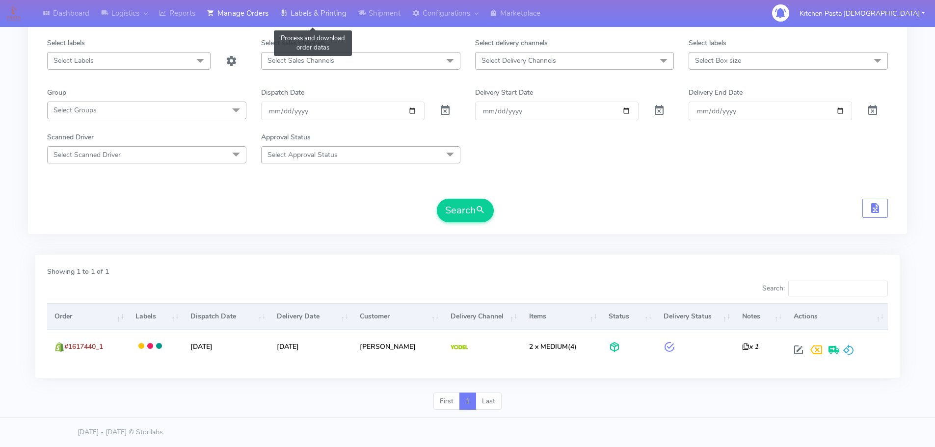
click at [331, 17] on link "Labels & Printing" at bounding box center [313, 13] width 78 height 27
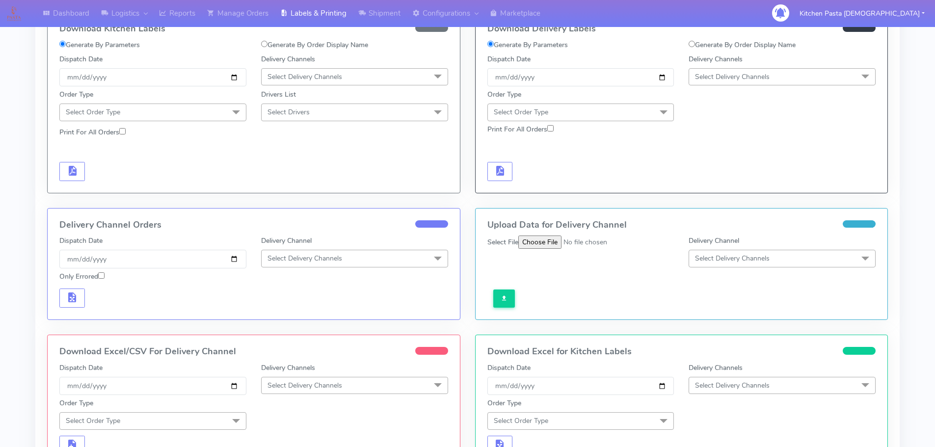
scroll to position [37, 0]
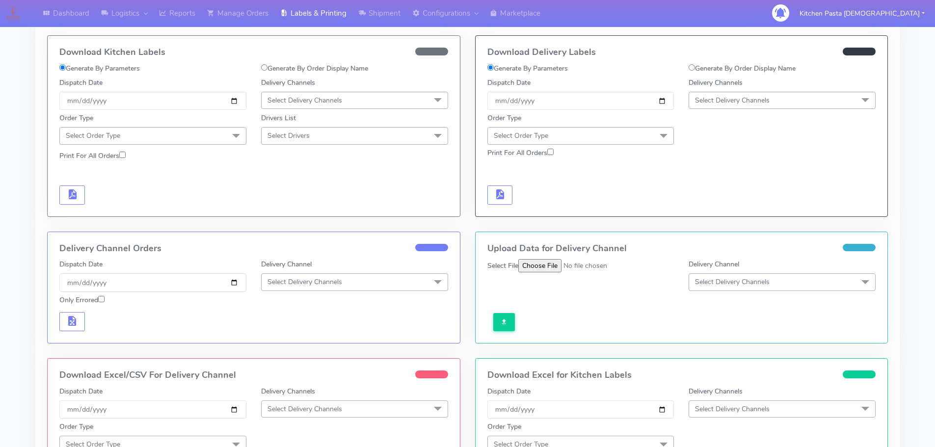
click at [763, 67] on label "Generate By Order Display Name" at bounding box center [742, 68] width 107 height 10
click at [695, 67] on input "Generate By Order Display Name" at bounding box center [692, 67] width 6 height 6
radio input "true"
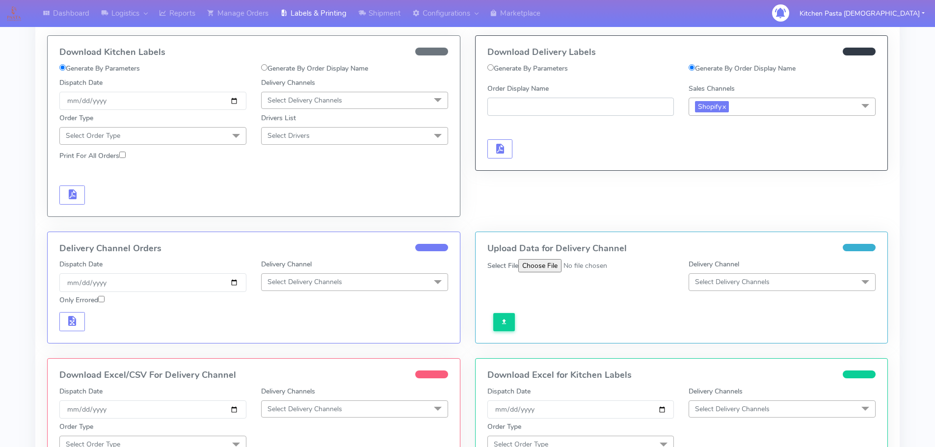
paste input "#1617440_1"
type input "#1617440_1"
click at [504, 146] on span "button" at bounding box center [500, 150] width 12 height 9
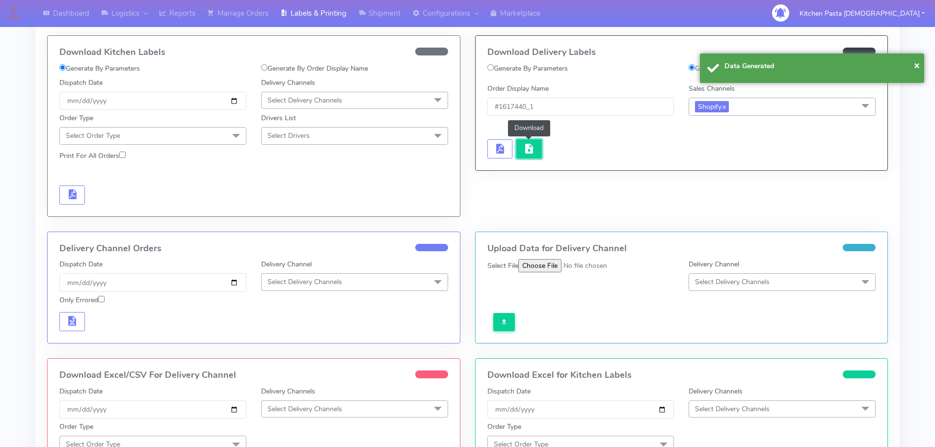
click at [528, 146] on span "button" at bounding box center [529, 150] width 12 height 9
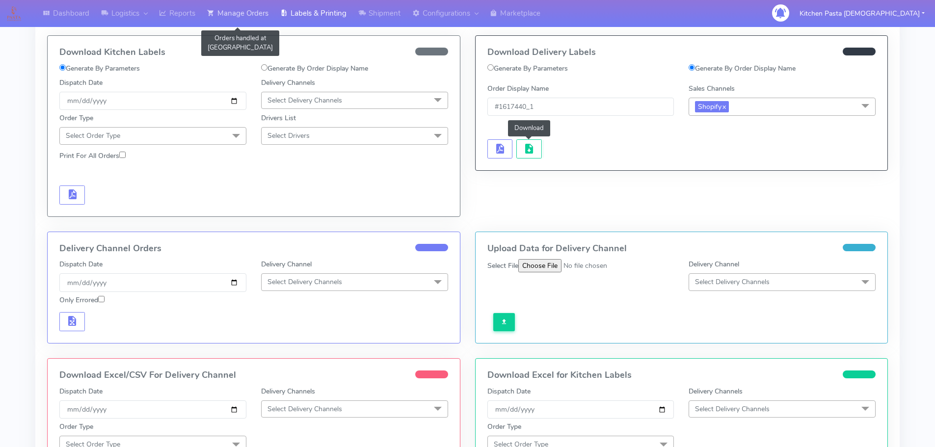
click at [236, 22] on link "Manage Orders" at bounding box center [237, 13] width 73 height 27
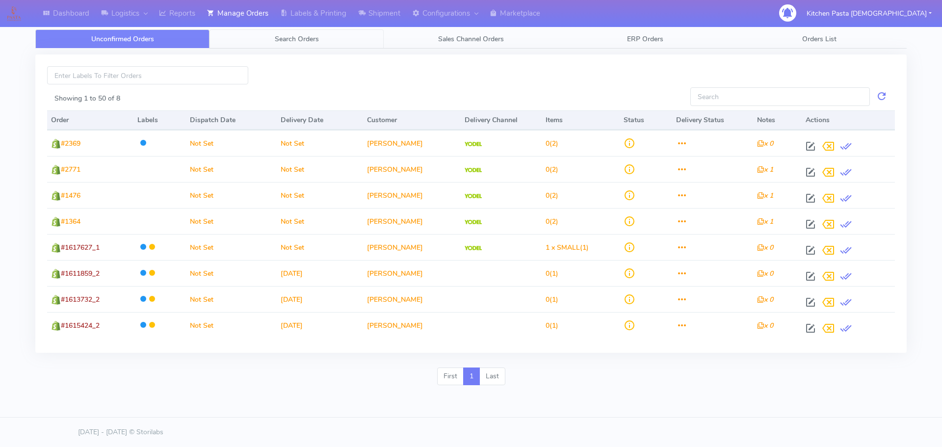
click at [264, 46] on link "Search Orders" at bounding box center [297, 38] width 174 height 19
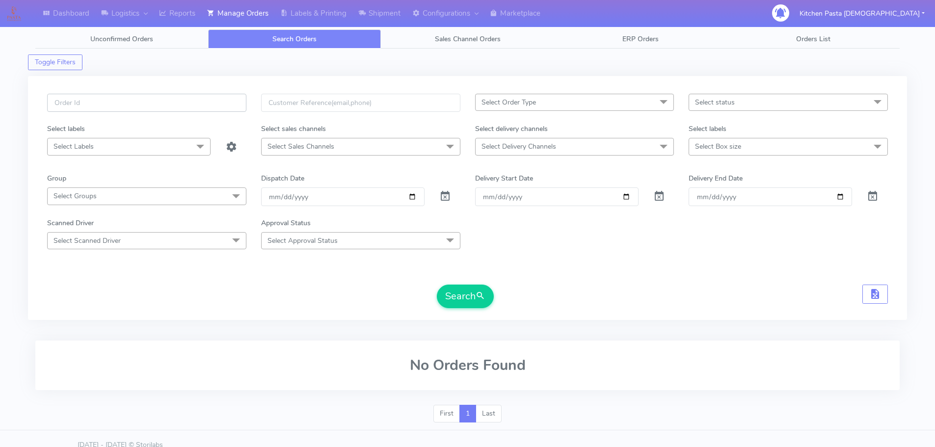
click at [196, 97] on input "text" at bounding box center [146, 103] width 199 height 18
type input "1617437"
click at [437, 285] on button "Search" at bounding box center [465, 297] width 57 height 24
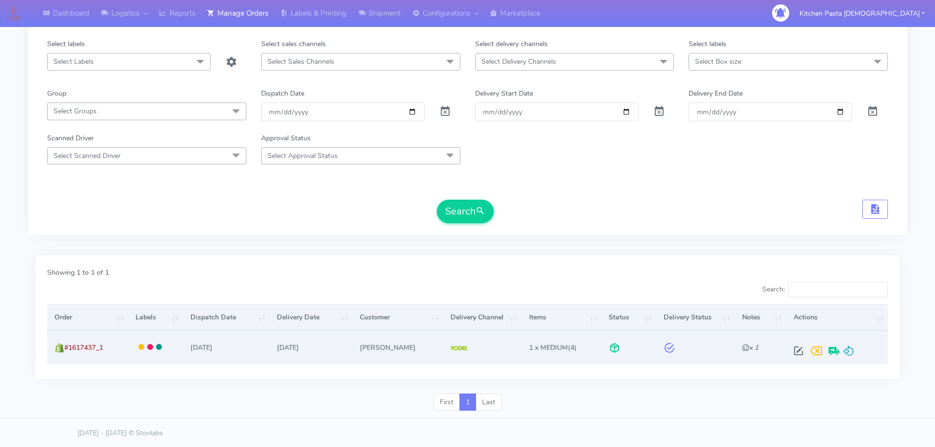
scroll to position [86, 0]
click at [847, 351] on span at bounding box center [849, 352] width 12 height 9
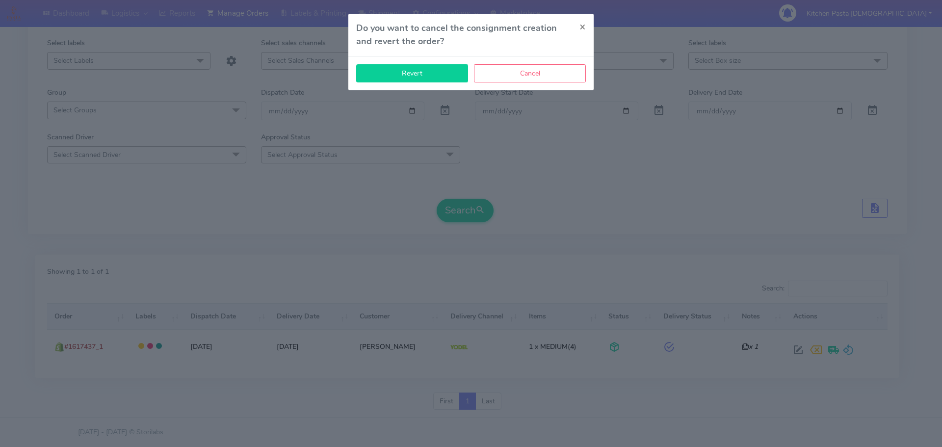
click at [432, 73] on button "Revert" at bounding box center [412, 73] width 112 height 18
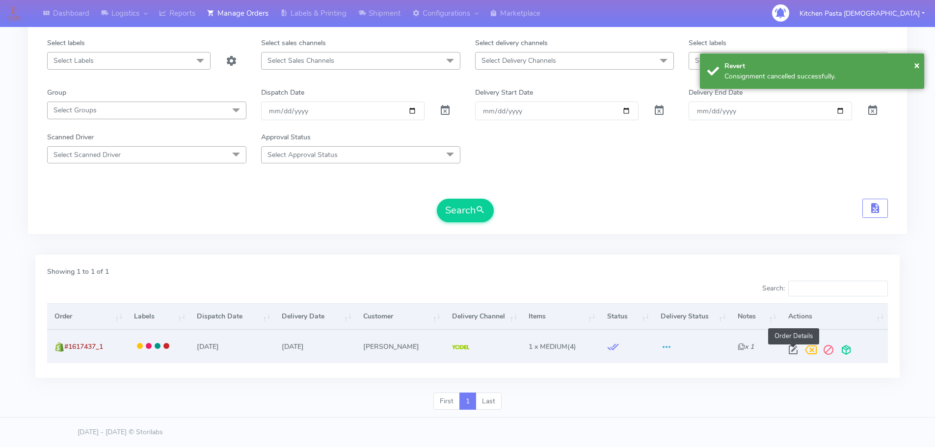
click at [791, 351] on span at bounding box center [793, 352] width 18 height 9
select select "5"
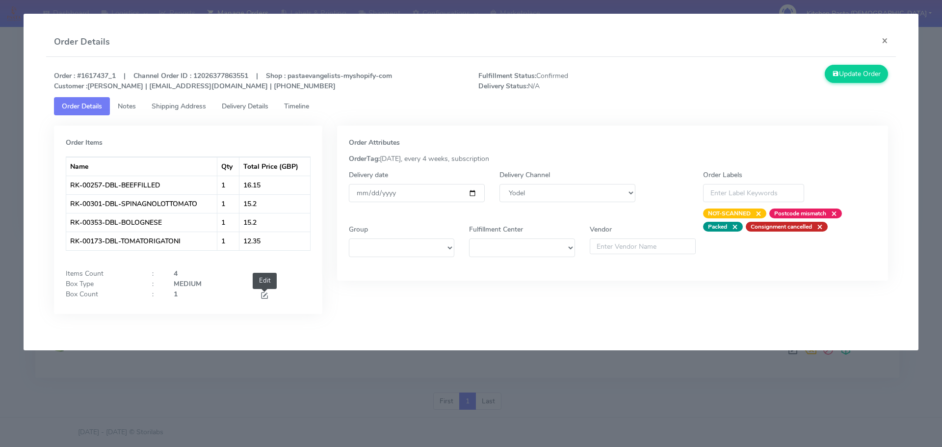
click at [265, 300] on span at bounding box center [264, 296] width 9 height 9
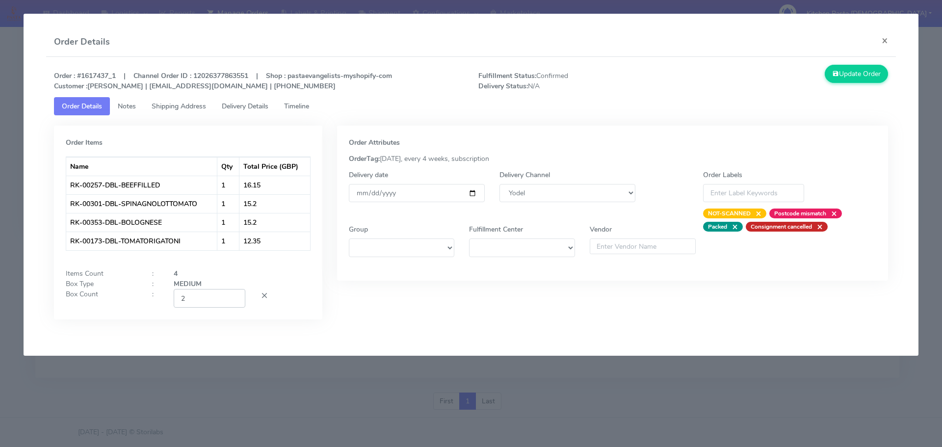
type input "2"
click at [235, 298] on input "2" at bounding box center [210, 298] width 72 height 18
drag, startPoint x: 872, startPoint y: 66, endPoint x: 512, endPoint y: 33, distance: 361.3
click at [873, 66] on button "Update Order" at bounding box center [857, 74] width 64 height 18
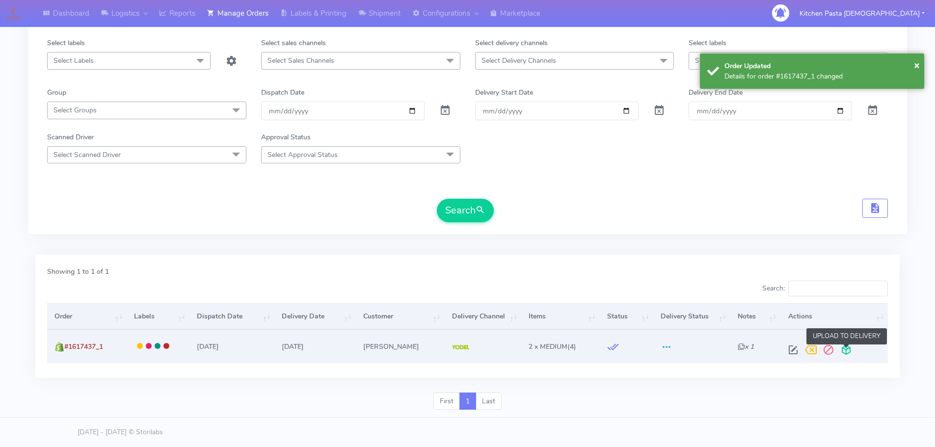
drag, startPoint x: 849, startPoint y: 353, endPoint x: 830, endPoint y: 353, distance: 19.6
click at [848, 353] on span at bounding box center [846, 352] width 18 height 9
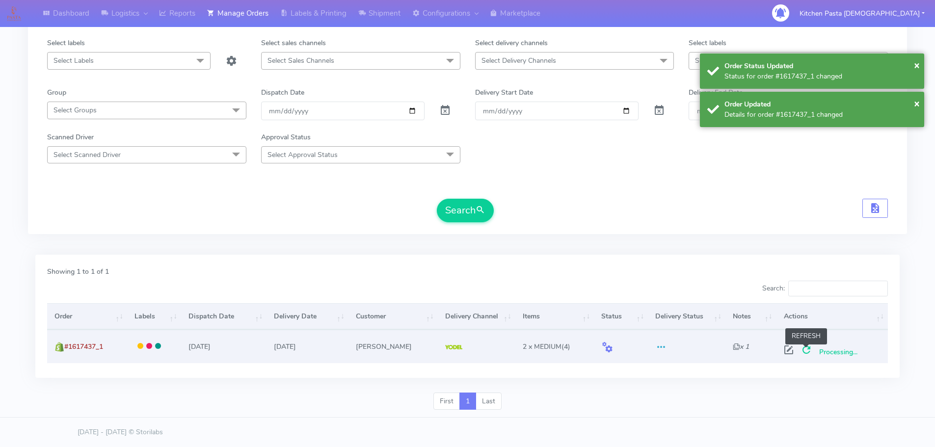
click at [806, 354] on span at bounding box center [807, 352] width 18 height 9
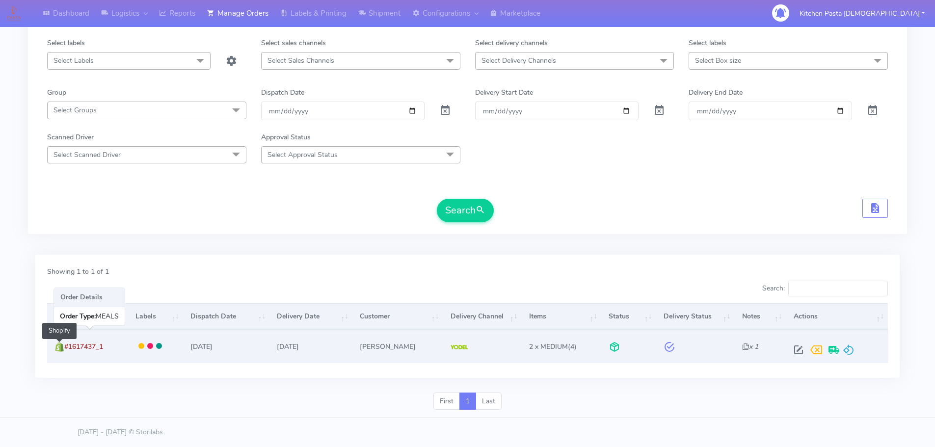
drag, startPoint x: 125, startPoint y: 348, endPoint x: 64, endPoint y: 350, distance: 60.9
click at [64, 350] on td "#1617437_1 Shopify" at bounding box center [87, 346] width 81 height 33
copy span "#1617437_1"
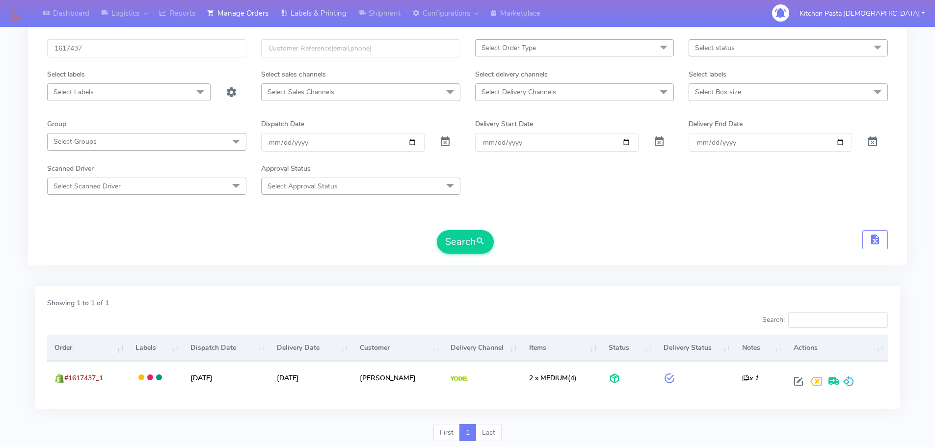
scroll to position [0, 0]
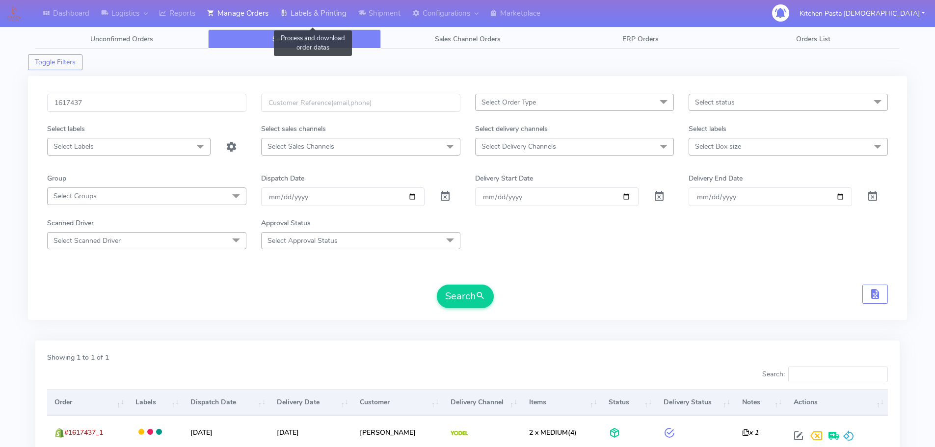
click at [315, 18] on link "Labels & Printing" at bounding box center [313, 13] width 78 height 27
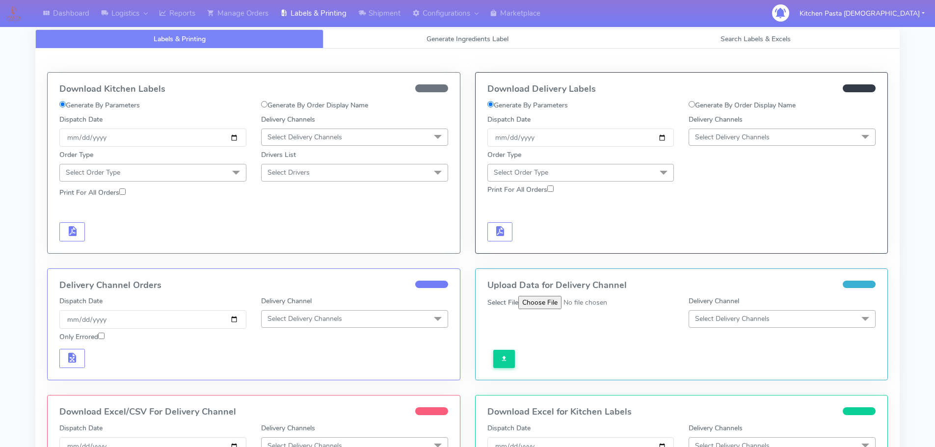
click at [724, 102] on label "Generate By Order Display Name" at bounding box center [742, 105] width 107 height 10
click at [695, 102] on input "Generate By Order Display Name" at bounding box center [692, 104] width 6 height 6
radio input "true"
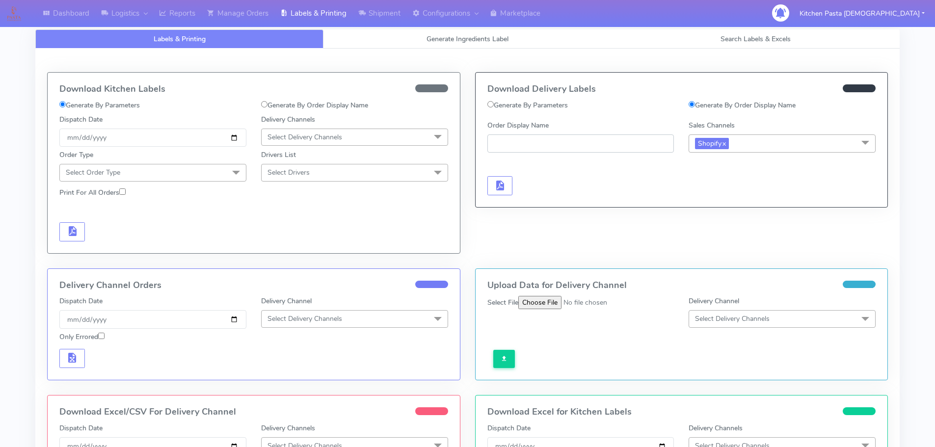
paste input "#1617437_1"
type input "#1617437_1"
click at [508, 183] on button "button" at bounding box center [500, 185] width 26 height 19
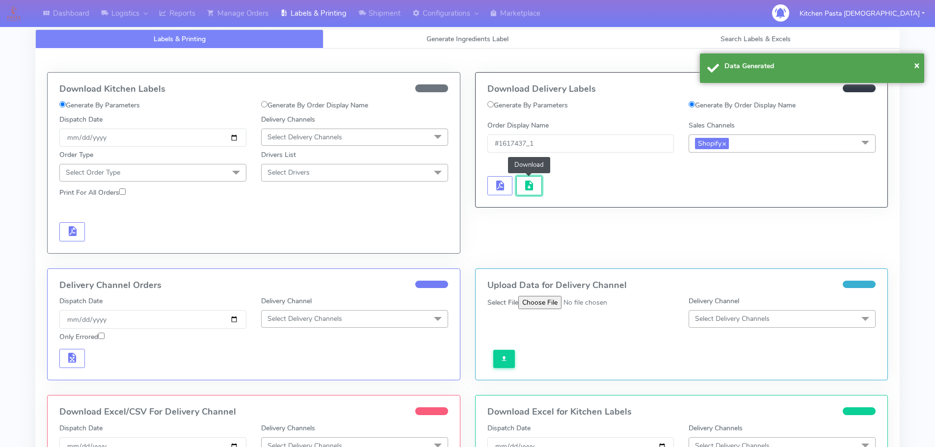
click at [533, 183] on span "button" at bounding box center [529, 187] width 12 height 9
